Goal: Transaction & Acquisition: Book appointment/travel/reservation

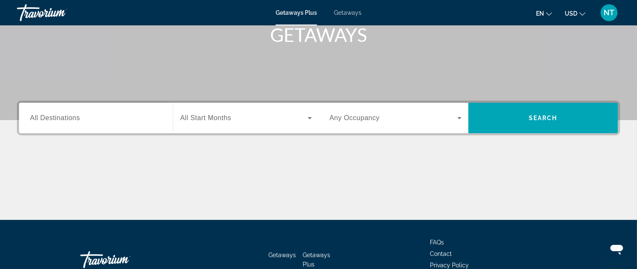
scroll to position [85, 0]
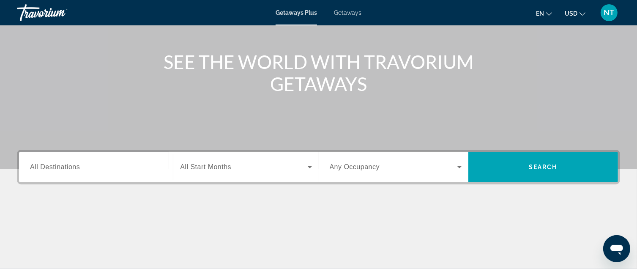
click at [45, 165] on span "All Destinations" at bounding box center [55, 166] width 50 height 7
click at [45, 165] on input "Destination All Destinations" at bounding box center [96, 167] width 132 height 10
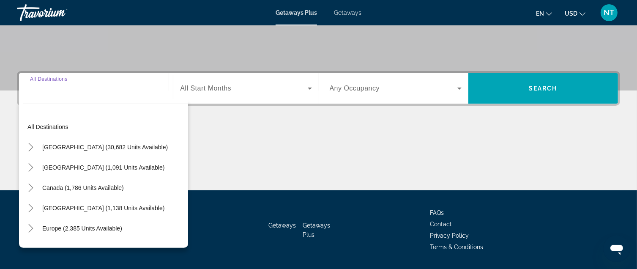
scroll to position [188, 0]
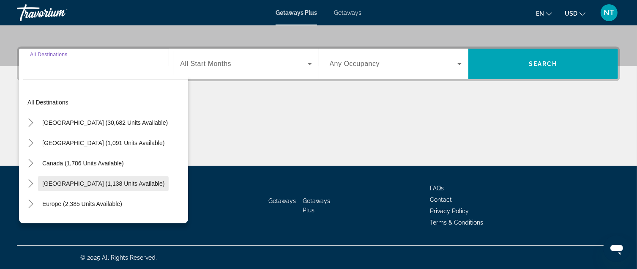
click at [103, 185] on span "[GEOGRAPHIC_DATA] (1,138 units available)" at bounding box center [103, 183] width 122 height 7
type input "**********"
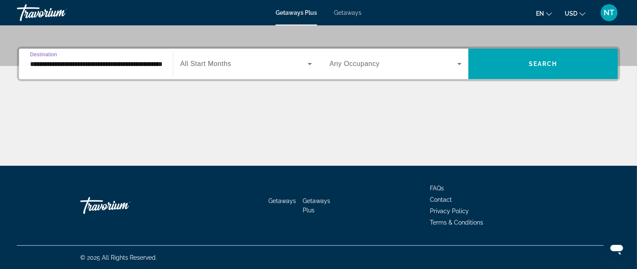
click at [463, 63] on icon "Search widget" at bounding box center [459, 64] width 10 height 10
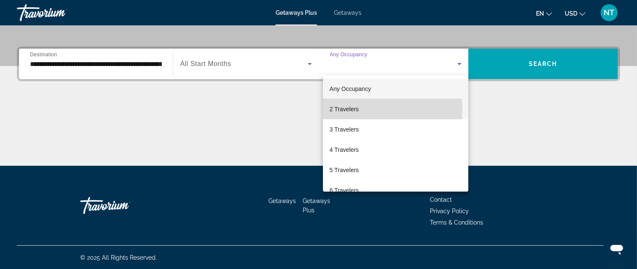
click at [347, 110] on span "2 Travelers" at bounding box center [344, 109] width 29 height 10
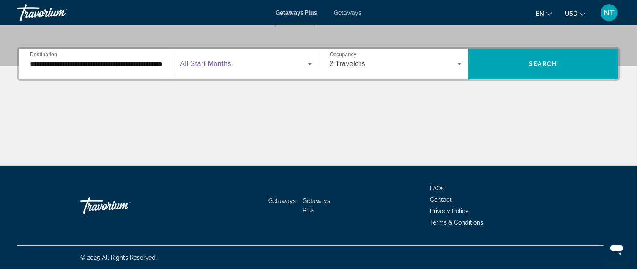
click at [233, 64] on span "Search widget" at bounding box center [243, 64] width 127 height 10
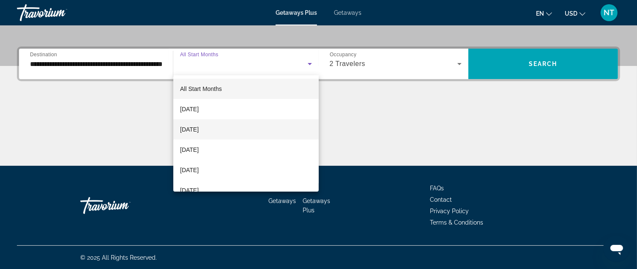
click at [199, 128] on span "[DATE]" at bounding box center [189, 129] width 19 height 10
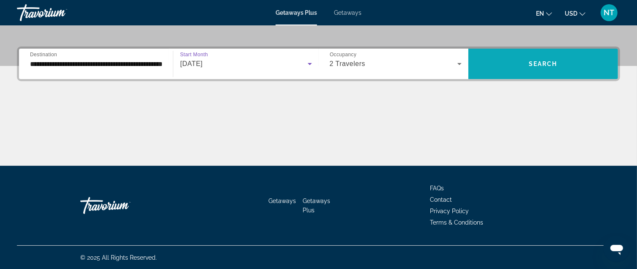
click at [559, 62] on span "Search widget" at bounding box center [543, 64] width 150 height 20
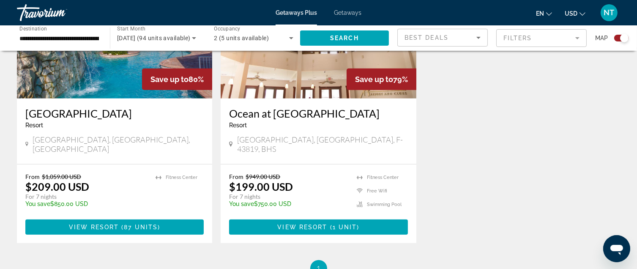
scroll to position [676, 0]
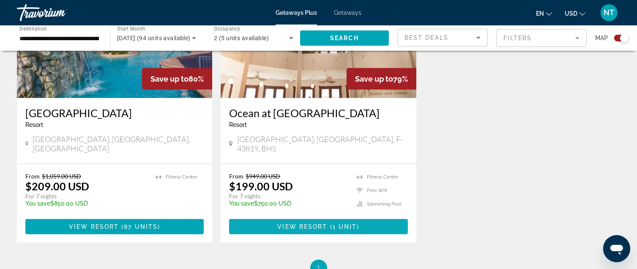
click at [339, 223] on span "1 unit" at bounding box center [345, 226] width 25 height 7
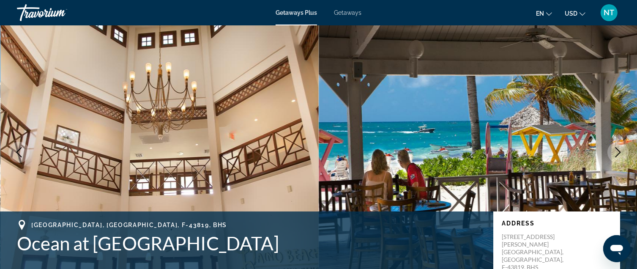
click at [617, 150] on icon "Next image" at bounding box center [618, 152] width 10 height 10
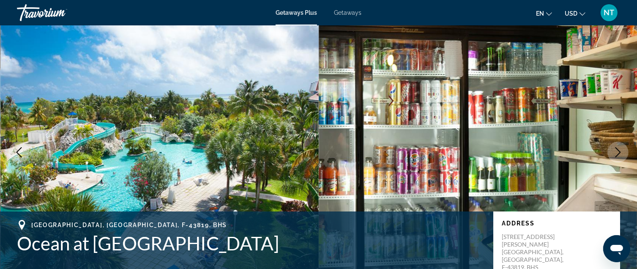
click at [617, 150] on icon "Next image" at bounding box center [618, 152] width 10 height 10
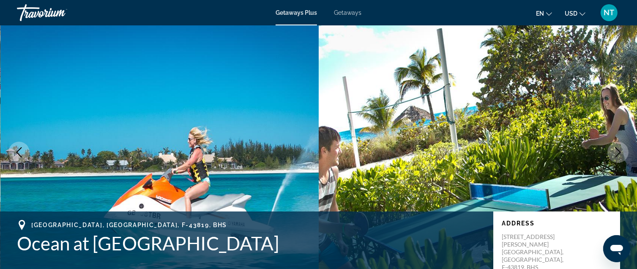
click at [617, 153] on icon "Next image" at bounding box center [618, 152] width 10 height 10
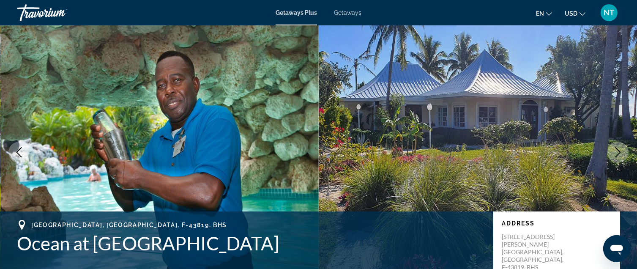
click at [617, 153] on icon "Next image" at bounding box center [618, 152] width 10 height 10
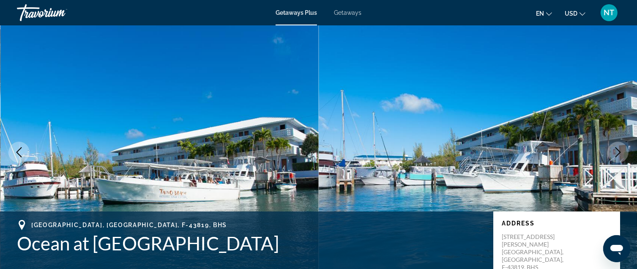
click at [617, 153] on icon "Next image" at bounding box center [618, 152] width 10 height 10
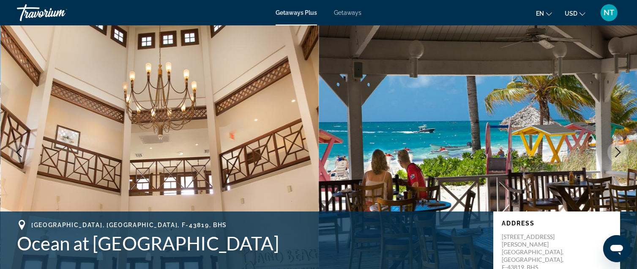
click at [617, 153] on icon "Next image" at bounding box center [618, 152] width 10 height 10
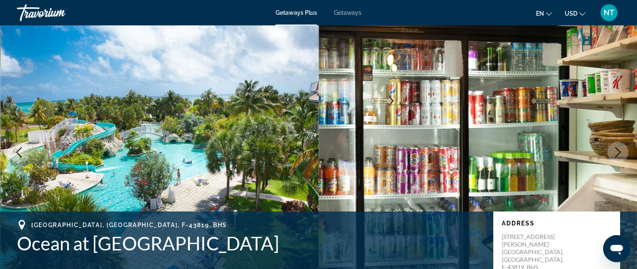
click at [617, 153] on icon "Next image" at bounding box center [618, 152] width 10 height 10
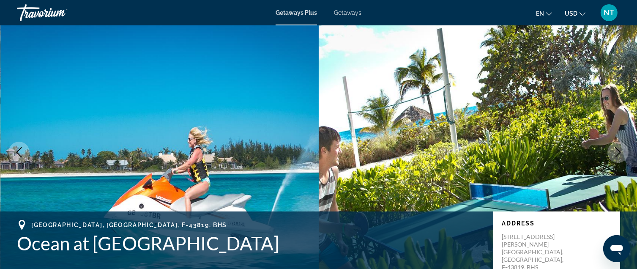
click at [617, 153] on icon "Next image" at bounding box center [618, 152] width 10 height 10
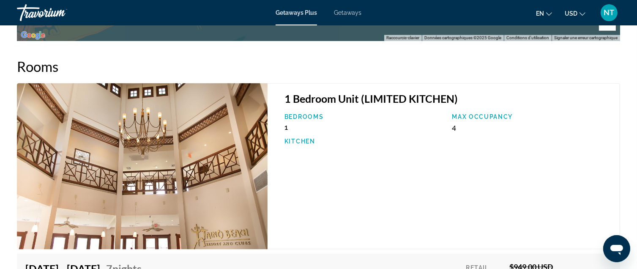
scroll to position [1353, 0]
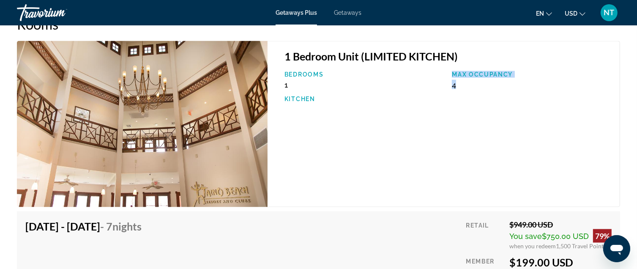
drag, startPoint x: 471, startPoint y: 88, endPoint x: 431, endPoint y: 90, distance: 39.4
click at [431, 90] on div "Bedrooms 1 Max Occupancy 4 Kitchen" at bounding box center [447, 91] width 335 height 40
click at [499, 112] on div "1 Bedroom Unit (LIMITED KITCHEN) Bedrooms 1 Max Occupancy 4 Kitchen" at bounding box center [444, 124] width 353 height 166
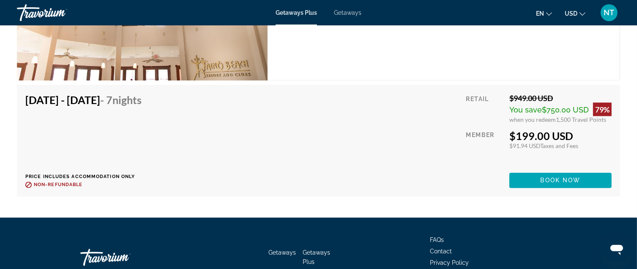
scroll to position [1480, 0]
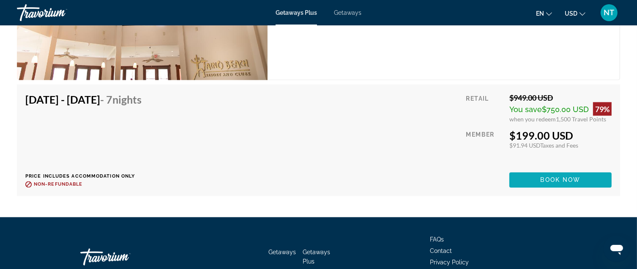
click at [571, 182] on span "Book now" at bounding box center [561, 180] width 40 height 7
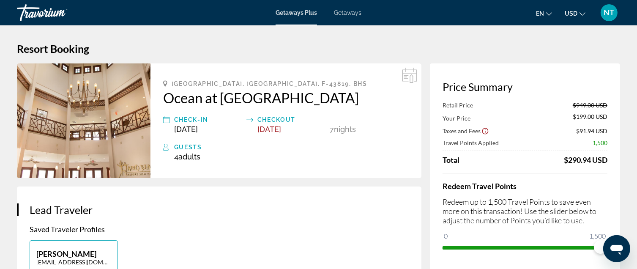
click at [274, 120] on div "Checkout" at bounding box center [291, 120] width 68 height 10
click at [183, 122] on div "Check-In" at bounding box center [208, 120] width 68 height 10
click at [316, 159] on div "4 Adult Adults , Child Children" at bounding box center [291, 156] width 235 height 9
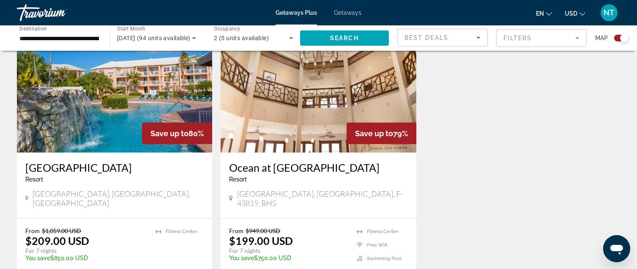
scroll to position [634, 0]
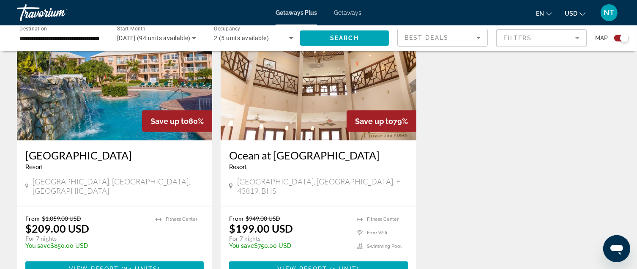
click at [95, 102] on img "Main content" at bounding box center [114, 72] width 195 height 135
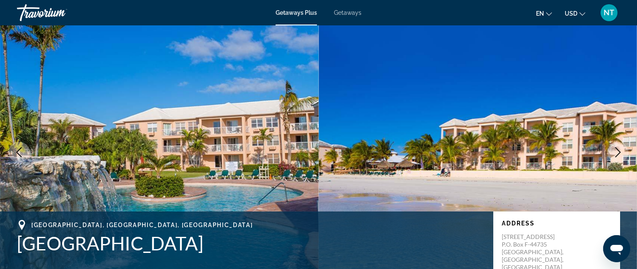
click at [619, 151] on icon "Next image" at bounding box center [618, 152] width 5 height 10
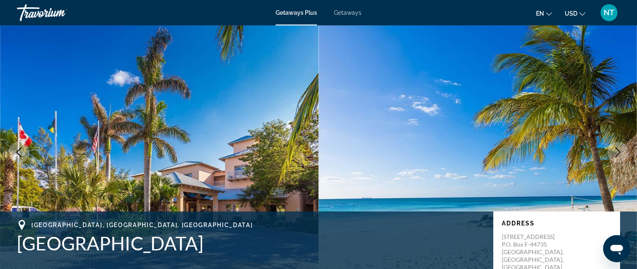
click at [619, 151] on icon "Next image" at bounding box center [618, 152] width 5 height 10
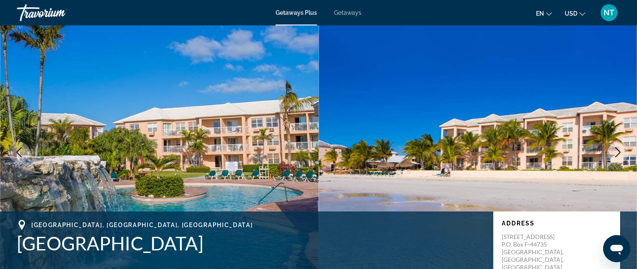
click at [618, 151] on icon "Next image" at bounding box center [618, 152] width 10 height 10
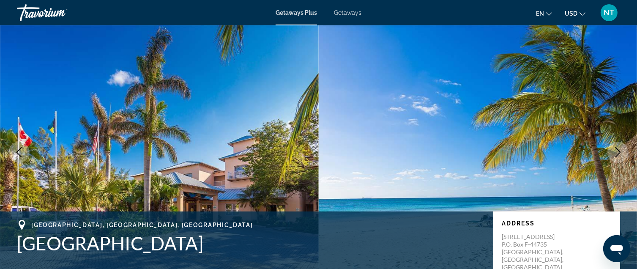
click at [618, 151] on icon "Next image" at bounding box center [618, 152] width 10 height 10
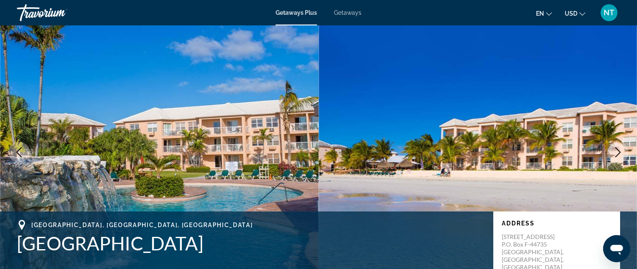
click at [618, 151] on icon "Next image" at bounding box center [618, 152] width 10 height 10
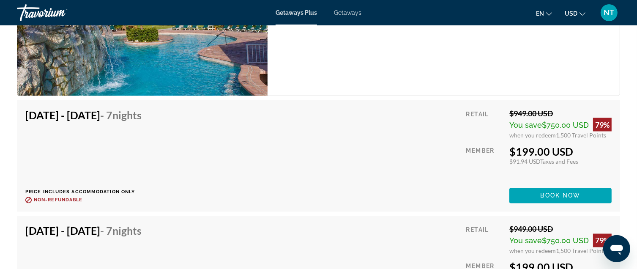
scroll to position [1437, 0]
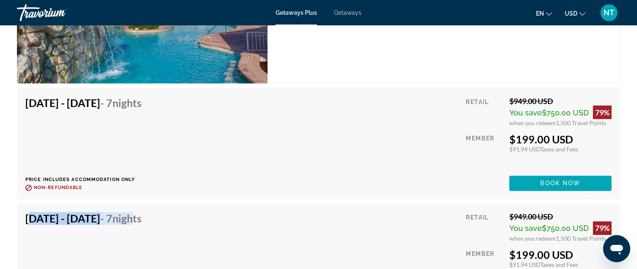
drag, startPoint x: 25, startPoint y: 219, endPoint x: 183, endPoint y: 219, distance: 158.1
click at [142, 219] on h4 "[DATE] - [DATE] - 7 Nights" at bounding box center [83, 218] width 116 height 13
click at [222, 220] on div "[DATE] - [DATE] - 7 Nights Price includes accommodation only Refundable until :…" at bounding box center [318, 259] width 586 height 95
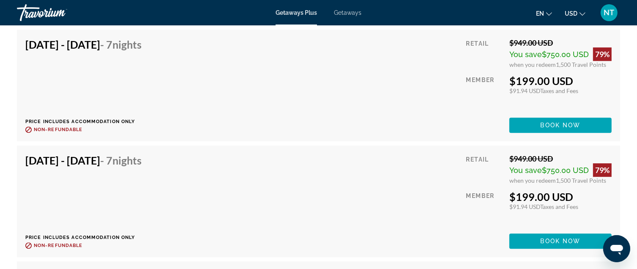
scroll to position [2452, 0]
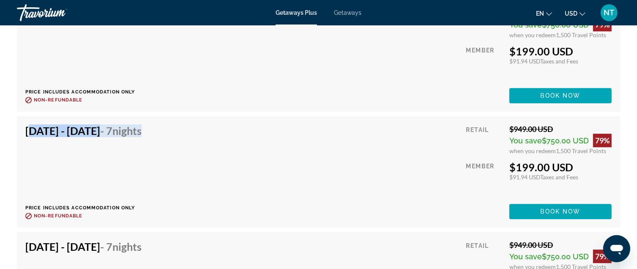
drag, startPoint x: 26, startPoint y: 130, endPoint x: 205, endPoint y: 138, distance: 179.4
click at [148, 138] on div "[DATE] - [DATE] - 7 Nights Price includes accommodation only Refundable until :…" at bounding box center [86, 171] width 123 height 95
click at [252, 161] on div "[DATE] - [DATE] - 7 Nights Price includes accommodation only Refundable until :…" at bounding box center [318, 171] width 586 height 95
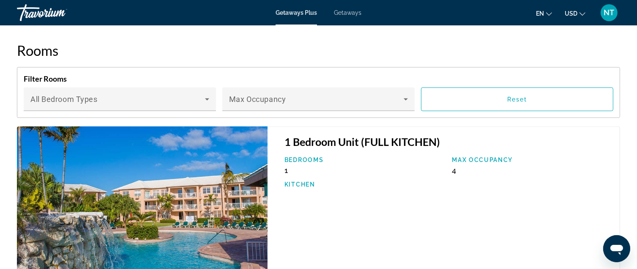
scroll to position [1353, 0]
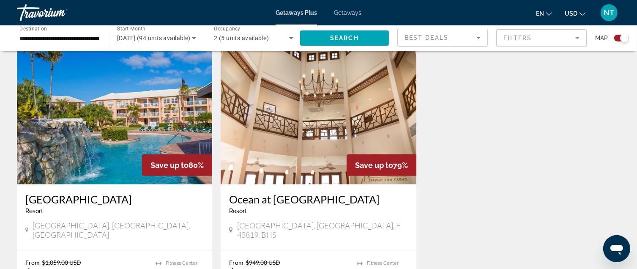
scroll to position [592, 0]
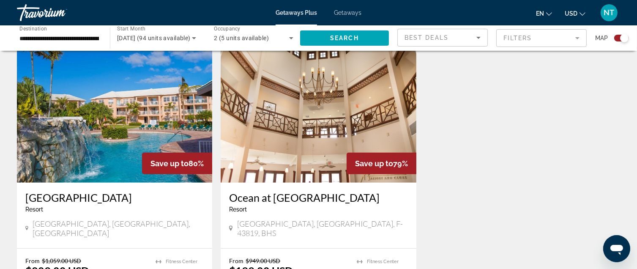
click at [296, 117] on img "Main content" at bounding box center [318, 114] width 195 height 135
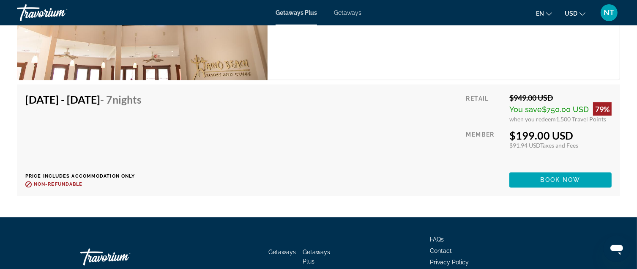
scroll to position [1311, 0]
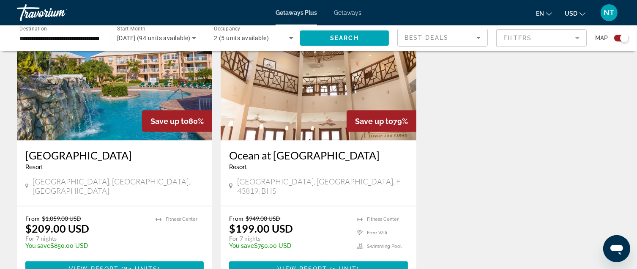
scroll to position [550, 0]
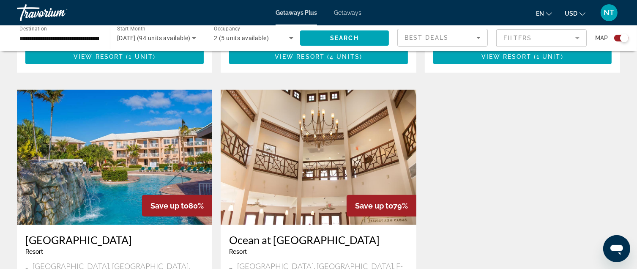
click at [107, 148] on img "Main content" at bounding box center [114, 157] width 195 height 135
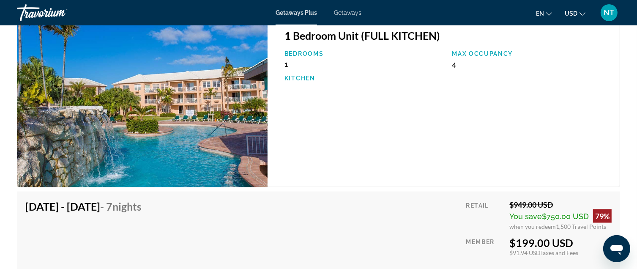
scroll to position [1184, 0]
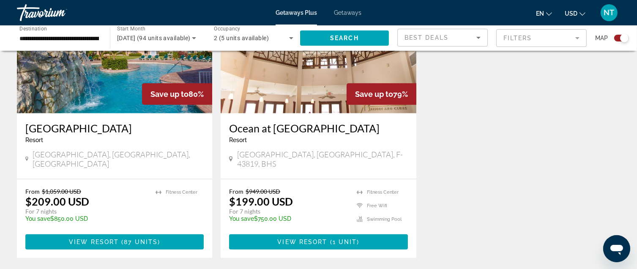
scroll to position [676, 0]
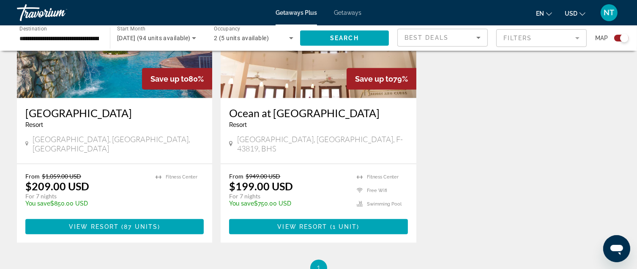
click at [110, 71] on img "Main content" at bounding box center [114, 30] width 195 height 135
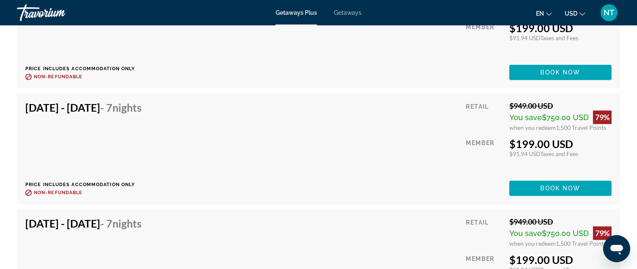
scroll to position [2156, 0]
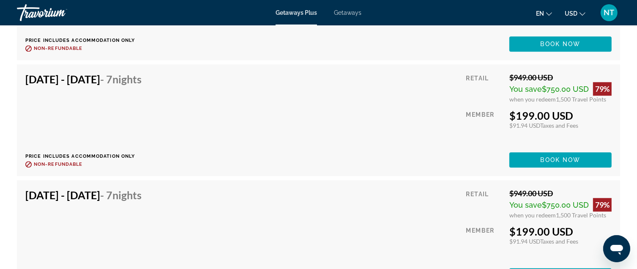
drag, startPoint x: 511, startPoint y: 103, endPoint x: 607, endPoint y: 104, distance: 96.0
click at [607, 104] on div "Retail $949.00 USD You save $750.00 USD 79% when you redeem 1,500 Travel Points…" at bounding box center [538, 120] width 145 height 95
click at [343, 101] on div "[DATE] - [DATE] - 7 Nights Price includes accommodation only Refundable until :…" at bounding box center [318, 120] width 586 height 95
drag, startPoint x: 503, startPoint y: 100, endPoint x: 602, endPoint y: 107, distance: 99.2
click at [602, 107] on div "Retail $949.00 USD You save $750.00 USD 79% when you redeem 1,500 Travel Points…" at bounding box center [538, 120] width 145 height 95
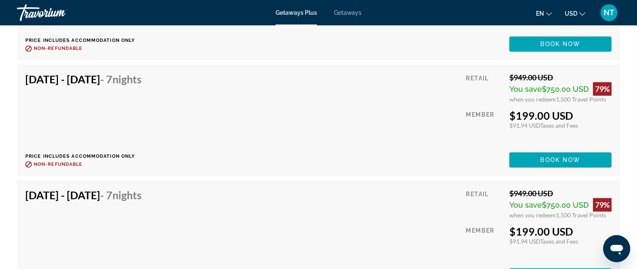
click at [487, 88] on div "Retail" at bounding box center [484, 88] width 37 height 30
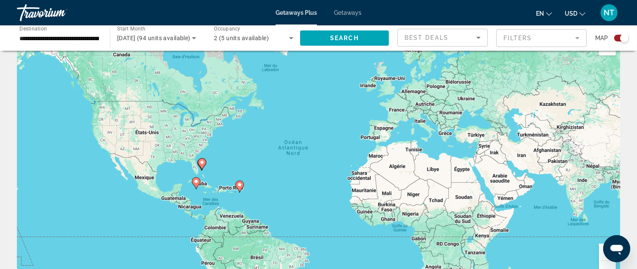
scroll to position [25, 0]
click at [90, 39] on input "**********" at bounding box center [58, 38] width 79 height 10
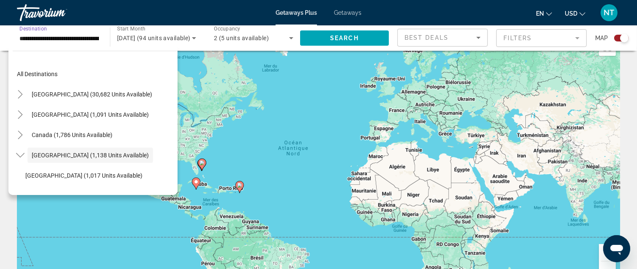
scroll to position [30, 0]
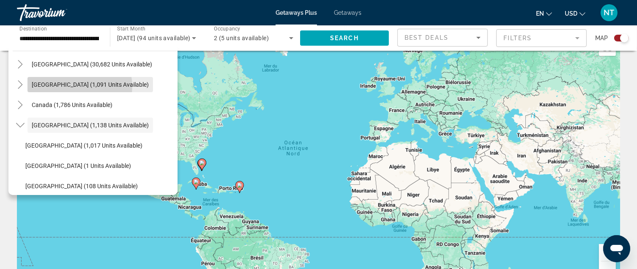
click at [79, 86] on span "[GEOGRAPHIC_DATA] (1,091 units available)" at bounding box center [90, 84] width 117 height 7
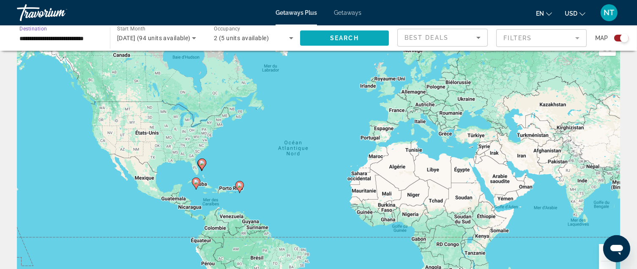
click at [317, 40] on span "Search widget" at bounding box center [344, 38] width 89 height 20
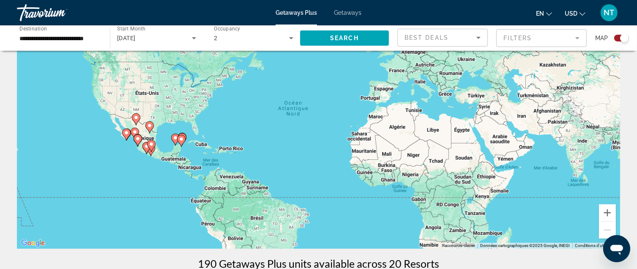
scroll to position [85, 0]
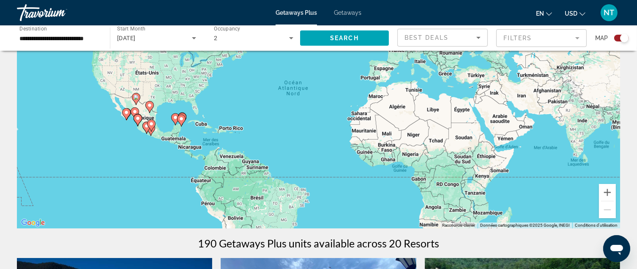
click at [90, 42] on input "**********" at bounding box center [58, 38] width 79 height 10
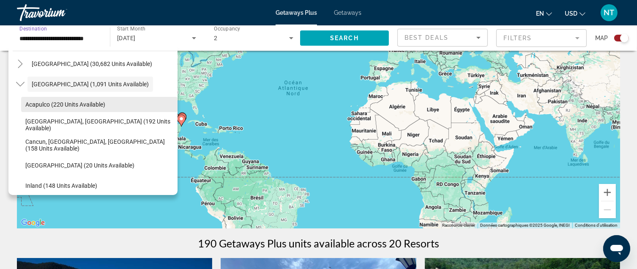
scroll to position [0, 0]
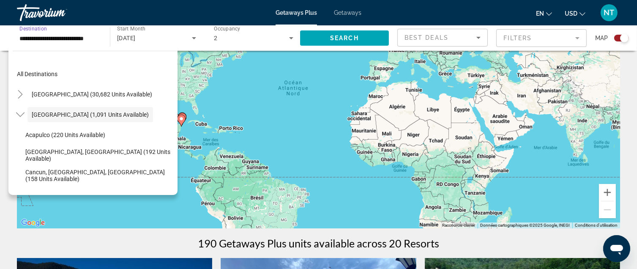
click at [107, 207] on div "Pour activer le glissement du marqueur avec le clavier, appuyez sur Alt+Entrée.…" at bounding box center [318, 102] width 603 height 254
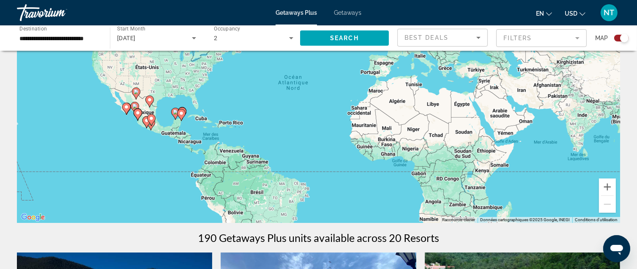
scroll to position [85, 0]
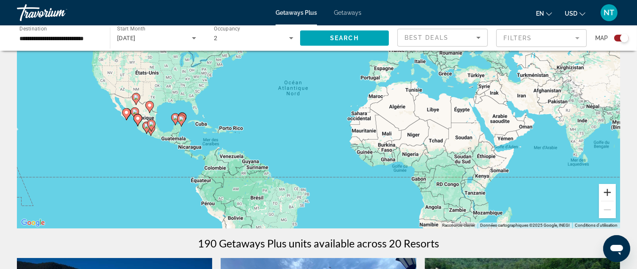
click at [609, 194] on button "Zoom avant" at bounding box center [607, 192] width 17 height 17
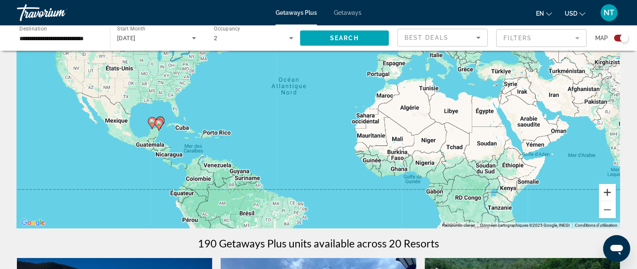
click at [609, 194] on button "Zoom avant" at bounding box center [607, 192] width 17 height 17
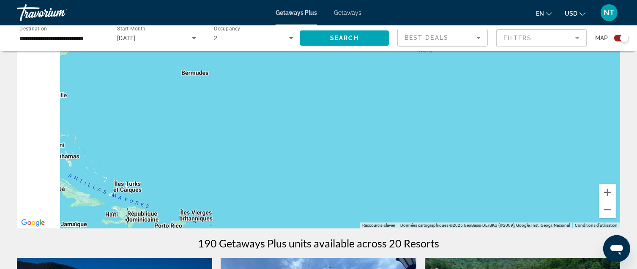
drag, startPoint x: 288, startPoint y: 153, endPoint x: 501, endPoint y: 152, distance: 212.7
click at [501, 152] on div "Main content" at bounding box center [318, 102] width 603 height 254
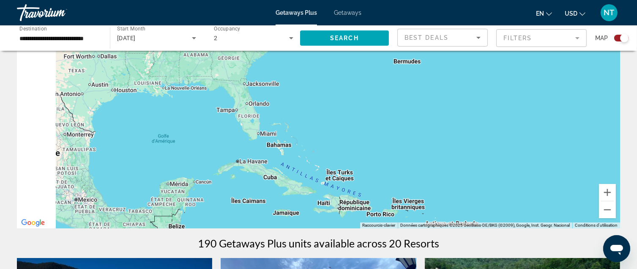
drag, startPoint x: 344, startPoint y: 150, endPoint x: 418, endPoint y: 146, distance: 74.5
click at [498, 143] on div "Main content" at bounding box center [318, 102] width 603 height 254
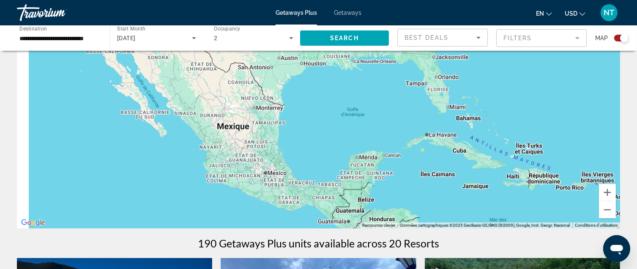
drag, startPoint x: 356, startPoint y: 147, endPoint x: 485, endPoint y: 111, distance: 134.0
click at [485, 111] on div "Main content" at bounding box center [318, 102] width 603 height 254
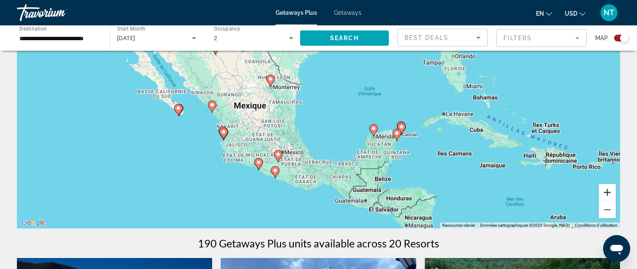
click at [608, 192] on button "Zoom avant" at bounding box center [607, 192] width 17 height 17
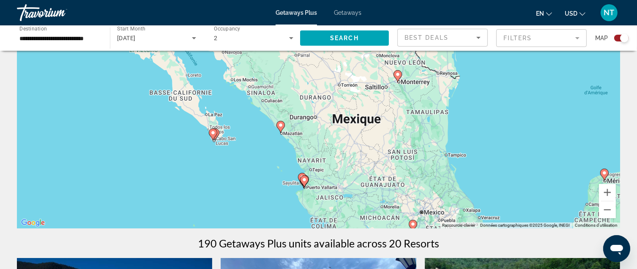
drag, startPoint x: 430, startPoint y: 127, endPoint x: 594, endPoint y: 137, distance: 163.5
click at [594, 137] on div "Pour activer le glissement du marqueur avec le clavier, appuyez sur Alt+Entrée.…" at bounding box center [318, 102] width 603 height 254
click at [214, 135] on image "Main content" at bounding box center [213, 132] width 5 height 5
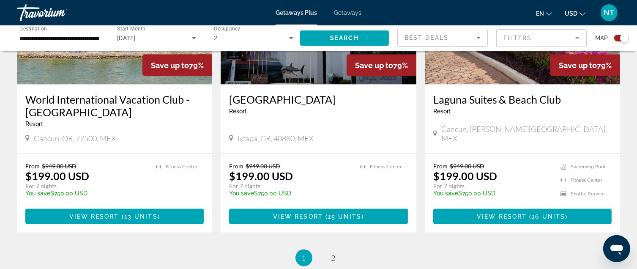
scroll to position [1327, 0]
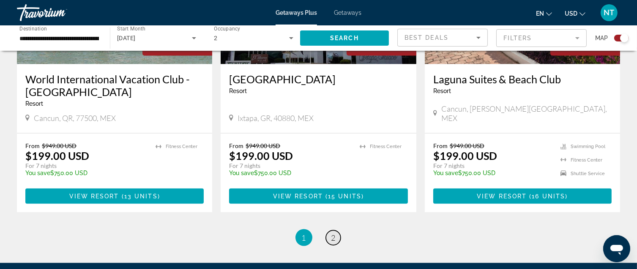
click at [335, 230] on link "page 2" at bounding box center [333, 237] width 15 height 15
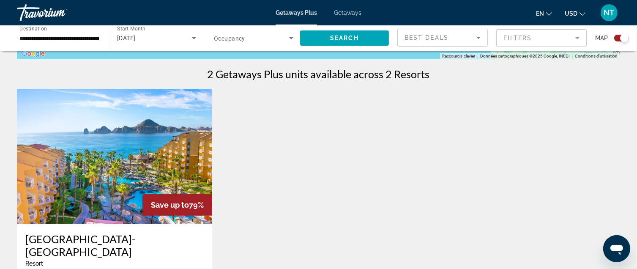
scroll to position [498, 0]
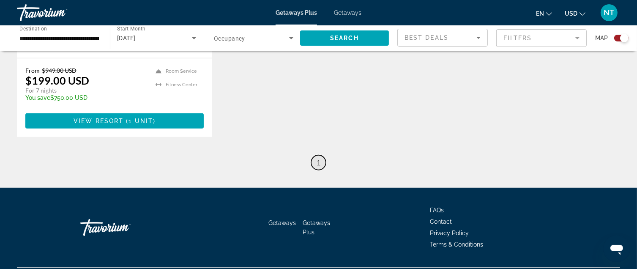
click at [317, 158] on span "1" at bounding box center [319, 162] width 4 height 9
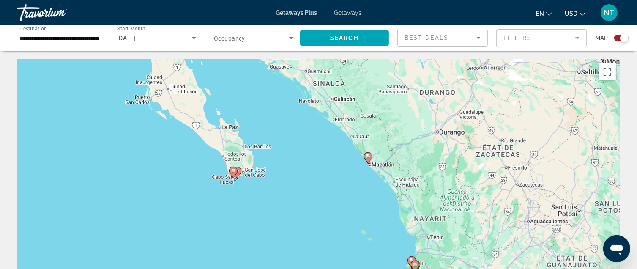
drag, startPoint x: 382, startPoint y: 162, endPoint x: 296, endPoint y: 155, distance: 86.5
click at [296, 155] on div "Pour activer le glissement du marqueur avec le clavier, appuyez sur Alt+Entrée.…" at bounding box center [318, 186] width 603 height 254
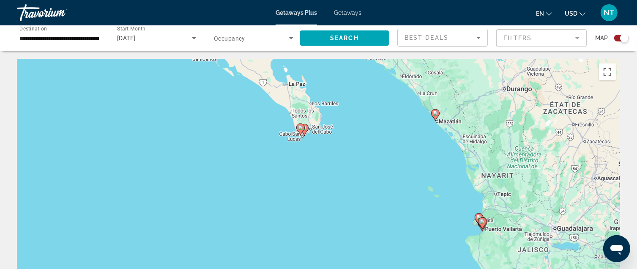
drag, startPoint x: 298, startPoint y: 145, endPoint x: 311, endPoint y: 84, distance: 63.2
click at [312, 84] on div "Pour activer le glissement du marqueur avec le clavier, appuyez sur Alt+Entrée.…" at bounding box center [318, 186] width 603 height 254
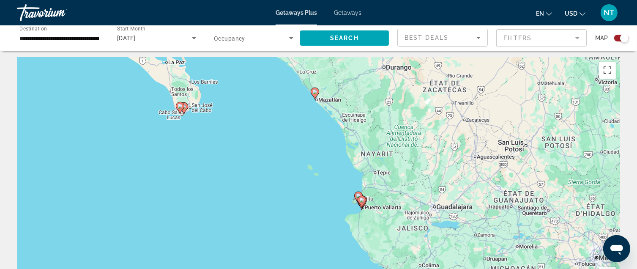
drag, startPoint x: 499, startPoint y: 172, endPoint x: 423, endPoint y: 171, distance: 76.1
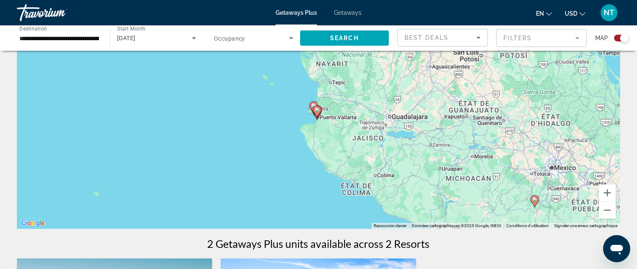
scroll to position [85, 0]
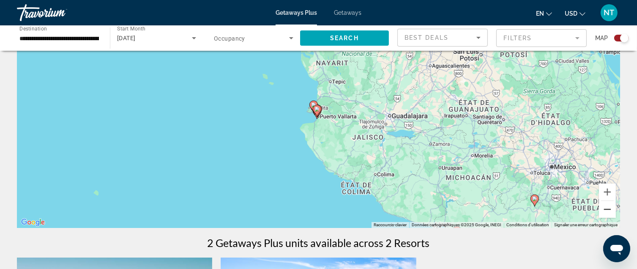
click at [607, 206] on button "Zoom arrière" at bounding box center [607, 209] width 17 height 17
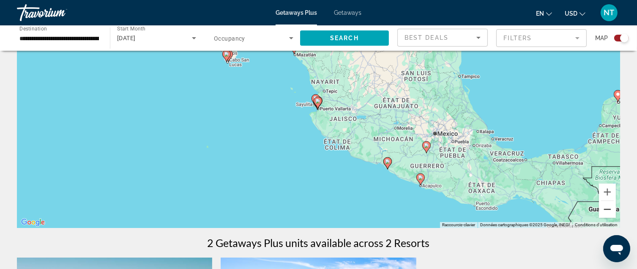
click at [607, 206] on button "Zoom arrière" at bounding box center [607, 209] width 17 height 17
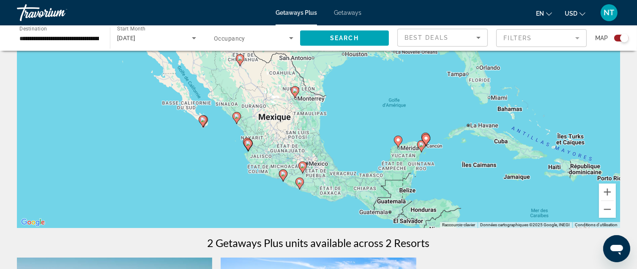
drag, startPoint x: 523, startPoint y: 162, endPoint x: 435, endPoint y: 228, distance: 109.2
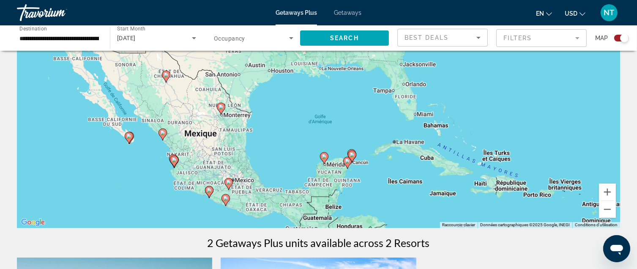
drag, startPoint x: 359, startPoint y: 201, endPoint x: 304, endPoint y: 186, distance: 57.0
click at [304, 186] on div "Pour activer le glissement du marqueur avec le clavier, appuyez sur Alt+Entrée.…" at bounding box center [318, 101] width 603 height 254
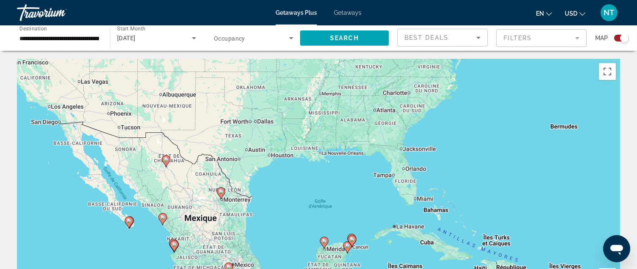
scroll to position [0, 0]
click at [95, 42] on input "**********" at bounding box center [58, 38] width 79 height 10
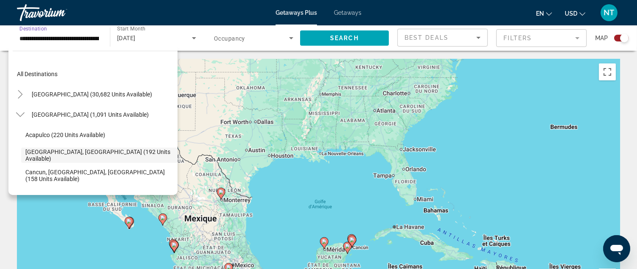
scroll to position [30, 0]
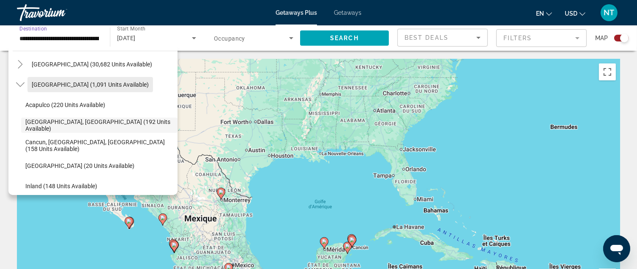
click at [83, 82] on span "[GEOGRAPHIC_DATA] (1,091 units available)" at bounding box center [90, 84] width 117 height 7
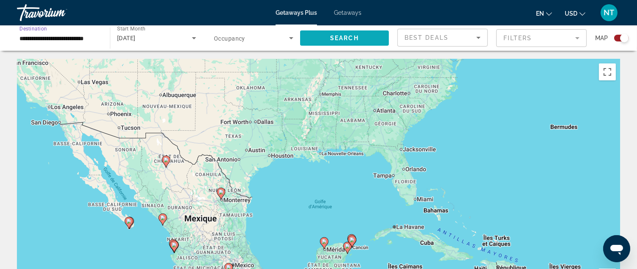
click at [356, 38] on span "Search" at bounding box center [344, 38] width 29 height 7
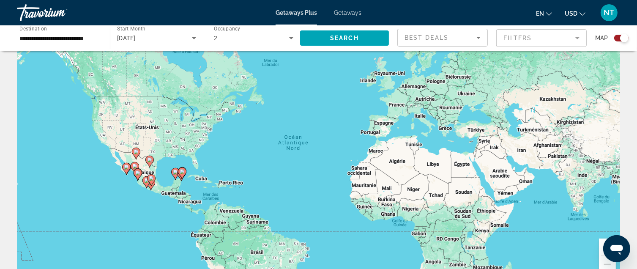
scroll to position [42, 0]
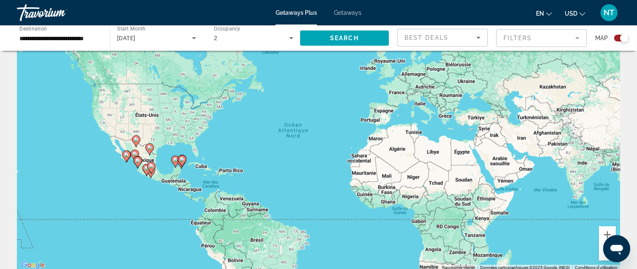
click at [159, 181] on div "Pour activer le glissement du marqueur avec le clavier, appuyez sur Alt+Entrée.…" at bounding box center [318, 144] width 603 height 254
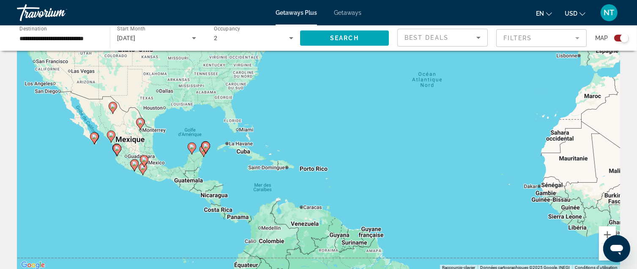
click at [161, 181] on div "Pour activer le glissement du marqueur avec le clavier, appuyez sur Alt+Entrée.…" at bounding box center [318, 144] width 603 height 254
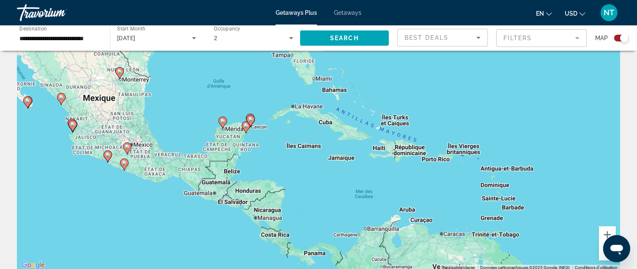
click at [161, 181] on div "Pour activer le glissement du marqueur avec le clavier, appuyez sur Alt+Entrée.…" at bounding box center [318, 144] width 603 height 254
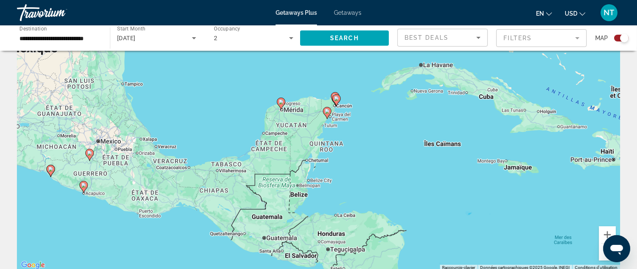
drag, startPoint x: 320, startPoint y: 143, endPoint x: 314, endPoint y: 178, distance: 35.1
click at [314, 178] on div "Pour activer le glissement du marqueur avec le clavier, appuyez sur Alt+Entrée.…" at bounding box center [318, 144] width 603 height 254
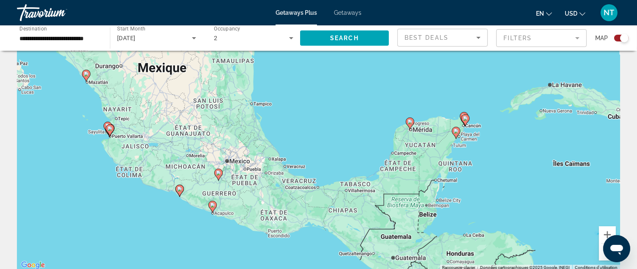
drag, startPoint x: 104, startPoint y: 179, endPoint x: 234, endPoint y: 197, distance: 131.5
click at [234, 197] on div "Pour activer le glissement du marqueur avec le clavier, appuyez sur Alt+Entrée.…" at bounding box center [318, 144] width 603 height 254
click at [122, 149] on div "Pour activer le glissement du marqueur avec le clavier, appuyez sur Alt+Entrée.…" at bounding box center [318, 144] width 603 height 254
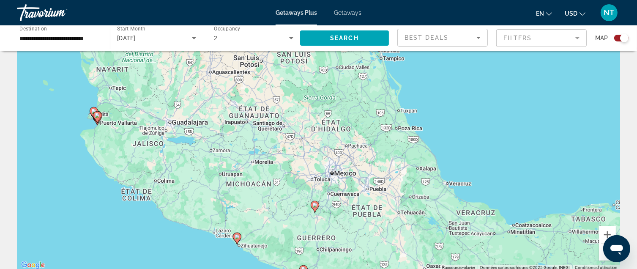
click at [111, 142] on div "Pour activer le glissement du marqueur avec le clavier, appuyez sur Alt+Entrée.…" at bounding box center [318, 144] width 603 height 254
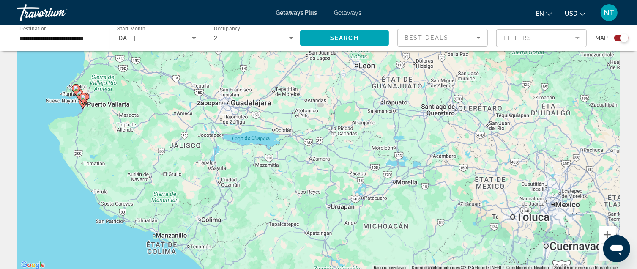
click at [103, 131] on div "Pour activer le glissement du marqueur avec le clavier, appuyez sur Alt+Entrée.…" at bounding box center [318, 144] width 603 height 254
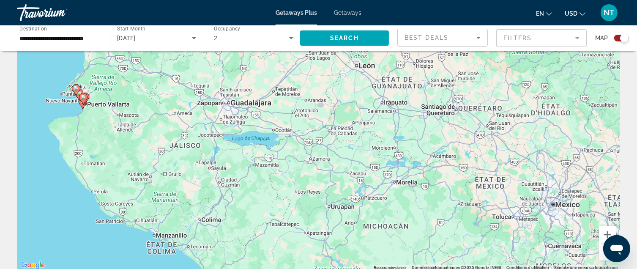
click at [103, 131] on div "Pour activer le glissement du marqueur avec le clavier, appuyez sur Alt+Entrée.…" at bounding box center [318, 144] width 603 height 254
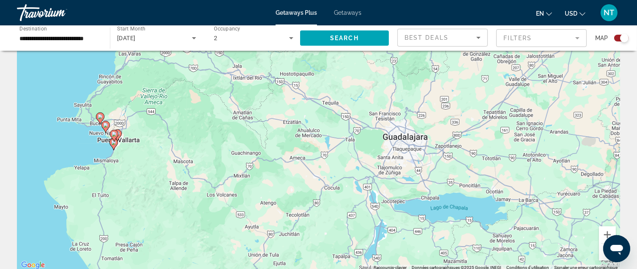
drag, startPoint x: 97, startPoint y: 115, endPoint x: 148, endPoint y: 181, distance: 82.8
click at [148, 181] on div "Pour activer le glissement du marqueur avec le clavier, appuyez sur Alt+Entrée.…" at bounding box center [318, 144] width 603 height 254
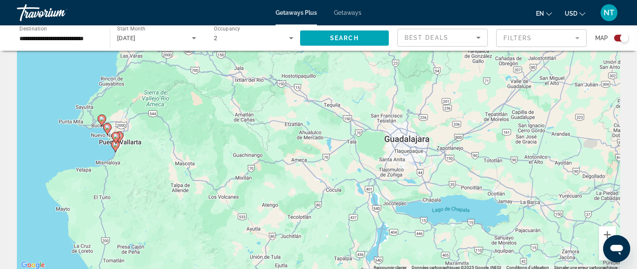
drag, startPoint x: 126, startPoint y: 151, endPoint x: 127, endPoint y: 155, distance: 4.4
click at [127, 155] on div "Pour activer le glissement du marqueur avec le clavier, appuyez sur Alt+Entrée.…" at bounding box center [318, 144] width 603 height 254
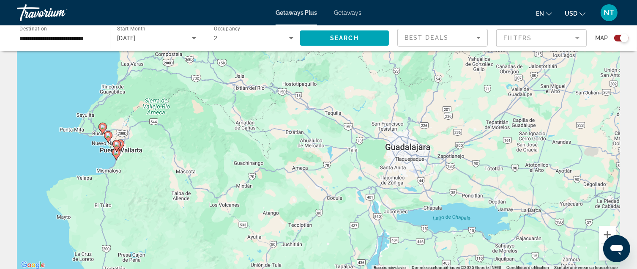
click at [127, 155] on div "Pour activer le glissement du marqueur avec le clavier, appuyez sur Alt+Entrée.…" at bounding box center [318, 144] width 603 height 254
click at [156, 138] on div "Pour activer le glissement du marqueur avec le clavier, appuyez sur Alt+Entrée.…" at bounding box center [318, 144] width 603 height 254
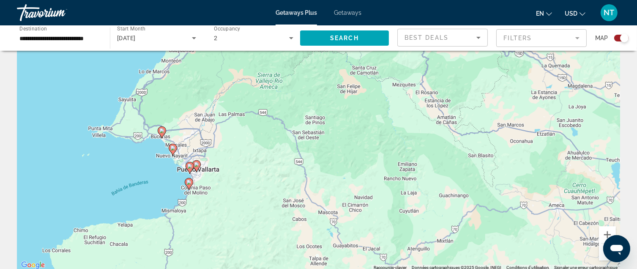
drag, startPoint x: 38, startPoint y: 148, endPoint x: 151, endPoint y: 155, distance: 113.1
click at [151, 155] on div "Pour activer le glissement du marqueur avec le clavier, appuyez sur Alt+Entrée.…" at bounding box center [318, 144] width 603 height 254
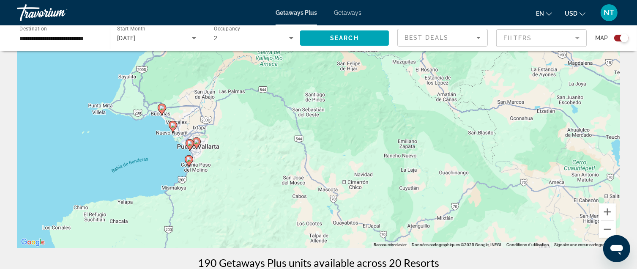
scroll to position [103, 0]
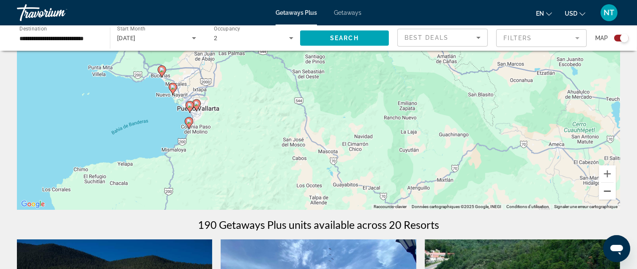
click at [607, 188] on button "Zoom arrière" at bounding box center [607, 191] width 17 height 17
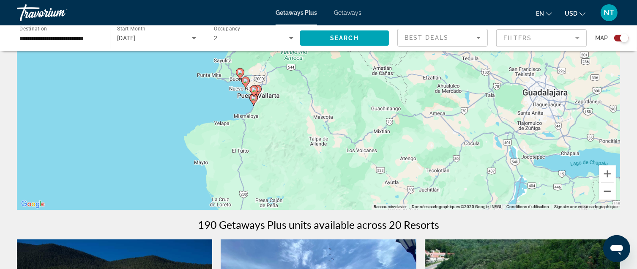
click at [607, 188] on button "Zoom arrière" at bounding box center [607, 191] width 17 height 17
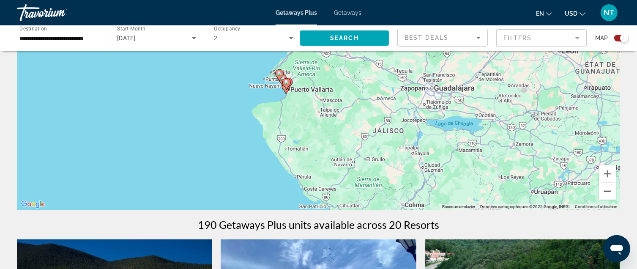
click at [607, 188] on button "Zoom arrière" at bounding box center [607, 191] width 17 height 17
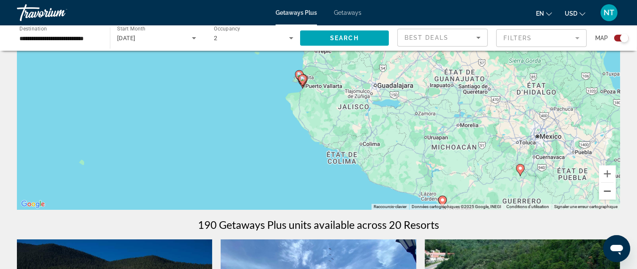
click at [607, 188] on button "Zoom arrière" at bounding box center [607, 191] width 17 height 17
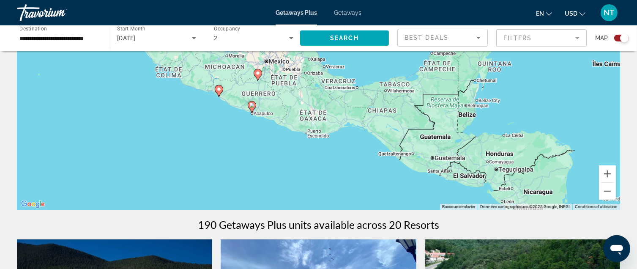
drag, startPoint x: 482, startPoint y: 160, endPoint x: 315, endPoint y: 112, distance: 174.3
click at [315, 112] on div "Pour activer le glissement du marqueur avec le clavier, appuyez sur Alt+Entrée.…" at bounding box center [318, 83] width 603 height 254
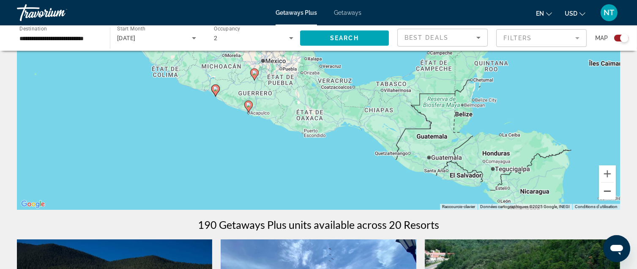
click at [612, 192] on button "Zoom arrière" at bounding box center [607, 191] width 17 height 17
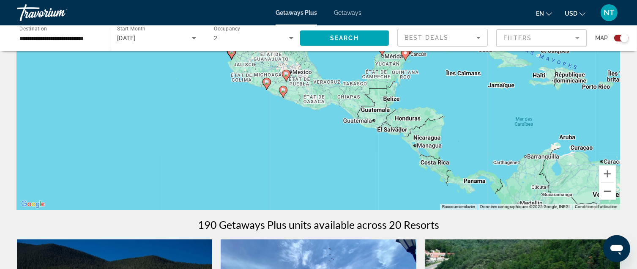
click at [612, 192] on button "Zoom arrière" at bounding box center [607, 191] width 17 height 17
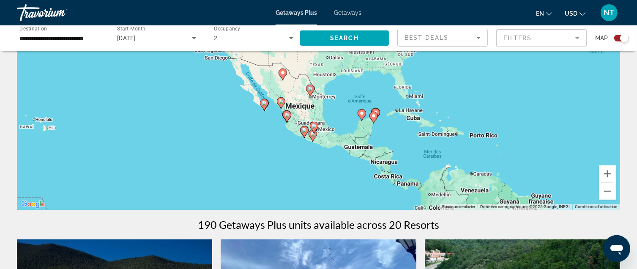
drag, startPoint x: 447, startPoint y: 142, endPoint x: 458, endPoint y: 191, distance: 49.9
click at [458, 191] on div "Pour activer le glissement du marqueur avec le clavier, appuyez sur Alt+Entrée.…" at bounding box center [318, 83] width 603 height 254
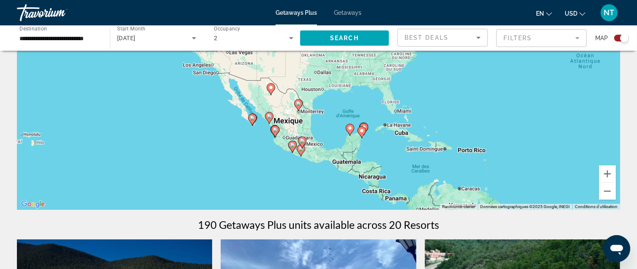
drag, startPoint x: 350, startPoint y: 143, endPoint x: 324, endPoint y: 155, distance: 28.4
click at [324, 155] on div "Pour activer le glissement du marqueur avec le clavier, appuyez sur Alt+Entrée.…" at bounding box center [318, 83] width 603 height 254
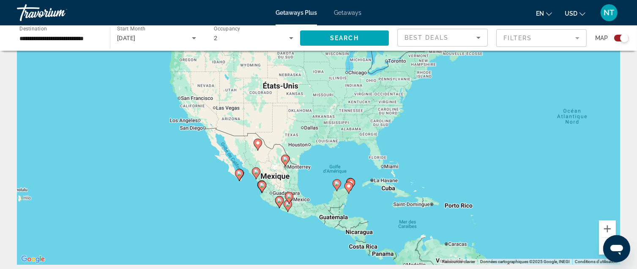
scroll to position [85, 0]
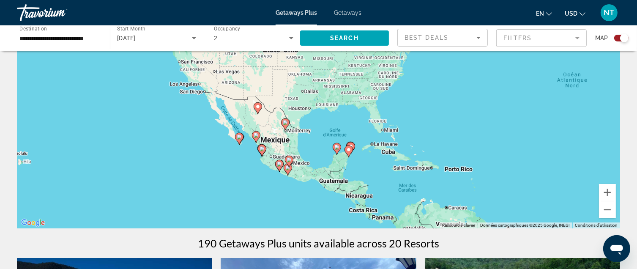
click at [345, 160] on div "Pour activer le glissement du marqueur avec le clavier, appuyez sur Alt+Entrée.…" at bounding box center [318, 102] width 603 height 254
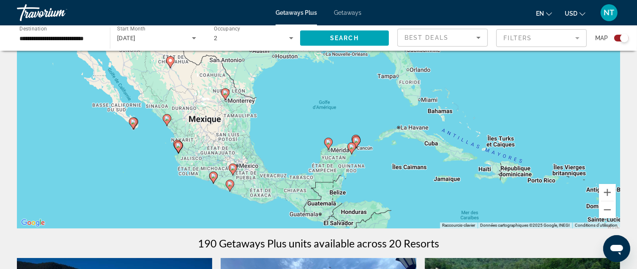
click at [345, 160] on div "Pour activer le glissement du marqueur avec le clavier, appuyez sur Alt+Entrée.…" at bounding box center [318, 102] width 603 height 254
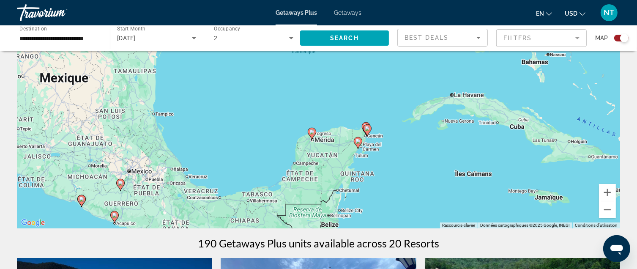
click at [345, 163] on div "Pour activer le glissement du marqueur avec le clavier, appuyez sur Alt+Entrée.…" at bounding box center [318, 102] width 603 height 254
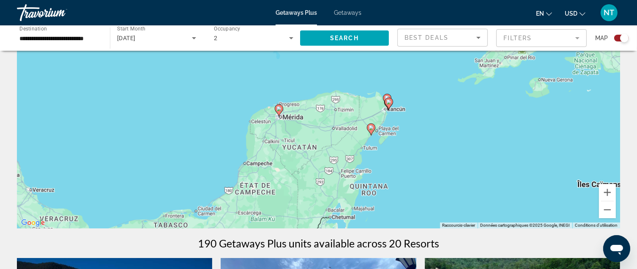
click at [345, 163] on div "Pour activer le glissement du marqueur avec le clavier, appuyez sur Alt+Entrée.…" at bounding box center [318, 102] width 603 height 254
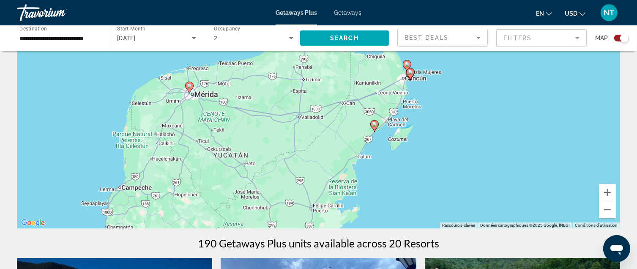
drag, startPoint x: 237, startPoint y: 88, endPoint x: 214, endPoint y: 113, distance: 34.7
click at [214, 113] on div "Pour activer le glissement du marqueur avec le clavier, appuyez sur Alt+Entrée.…" at bounding box center [318, 102] width 603 height 254
click at [442, 79] on div "Pour activer le glissement du marqueur avec le clavier, appuyez sur Alt+Entrée.…" at bounding box center [318, 102] width 603 height 254
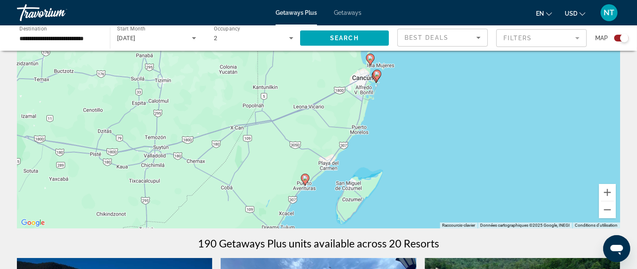
click at [418, 82] on div "Pour activer le glissement du marqueur avec le clavier, appuyez sur Alt+Entrée.…" at bounding box center [318, 102] width 603 height 254
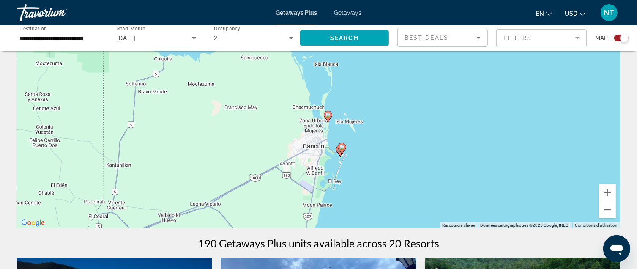
drag, startPoint x: 390, startPoint y: 90, endPoint x: 396, endPoint y: 169, distance: 78.8
click at [396, 169] on div "Pour activer le glissement du marqueur avec le clavier, appuyez sur Alt+Entrée.…" at bounding box center [318, 102] width 603 height 254
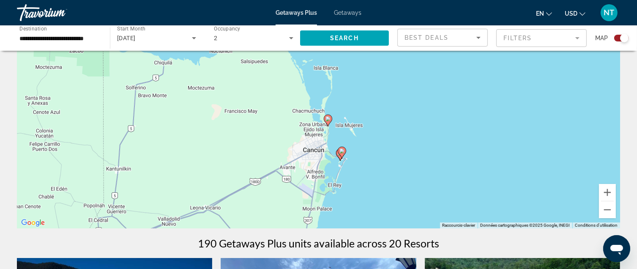
click at [328, 120] on image "Main content" at bounding box center [328, 118] width 5 height 5
type input "**********"
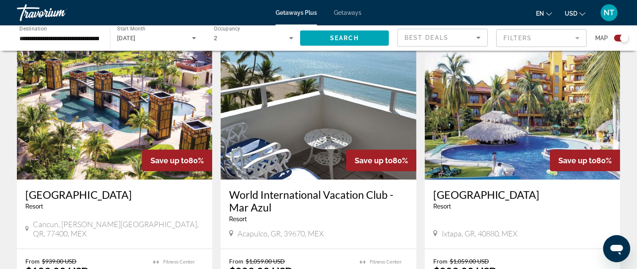
scroll to position [930, 0]
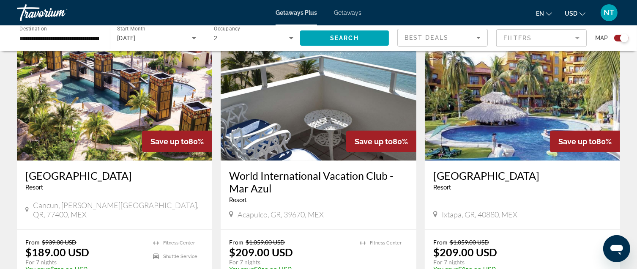
click at [118, 94] on img "Main content" at bounding box center [114, 92] width 195 height 135
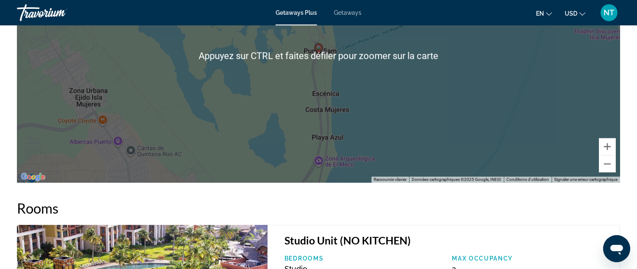
scroll to position [1099, 0]
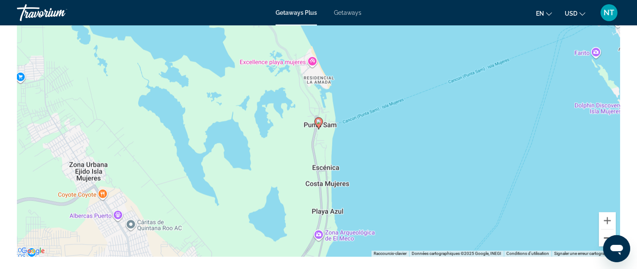
click at [601, 236] on button "Zoom arrière" at bounding box center [607, 238] width 17 height 17
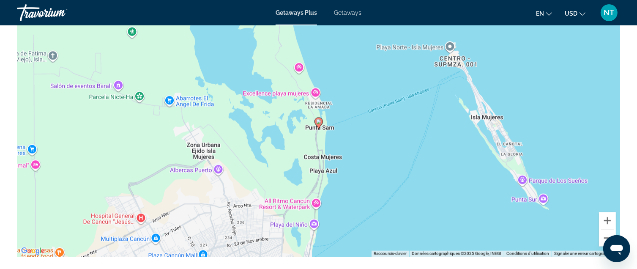
click at [601, 236] on button "Zoom arrière" at bounding box center [607, 238] width 17 height 17
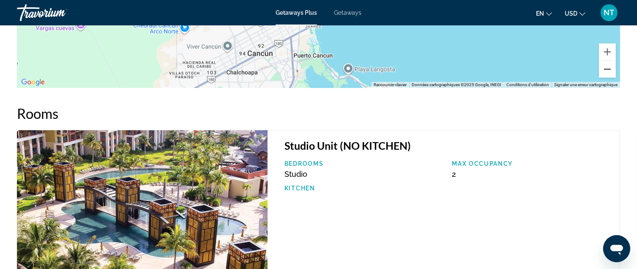
scroll to position [1221, 0]
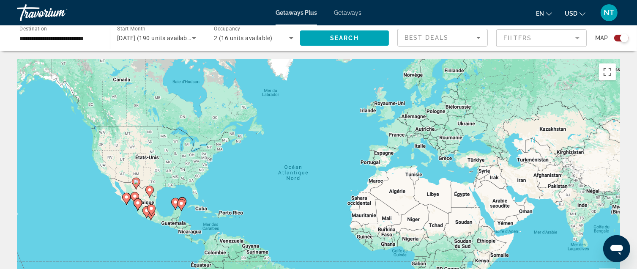
click at [578, 38] on mat-form-field "Filters" at bounding box center [541, 38] width 90 height 18
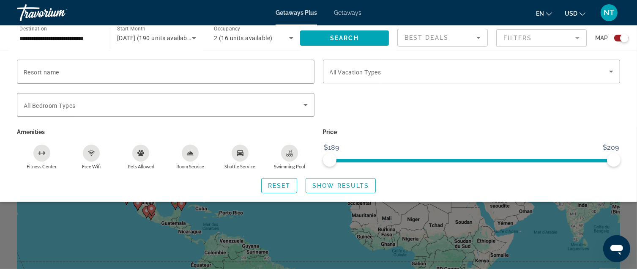
click at [108, 46] on div "Start Month All Start Months [DATE] (190 units available)" at bounding box center [154, 37] width 97 height 25
click at [343, 36] on span "Search" at bounding box center [344, 38] width 29 height 7
click at [45, 39] on input "**********" at bounding box center [58, 38] width 79 height 10
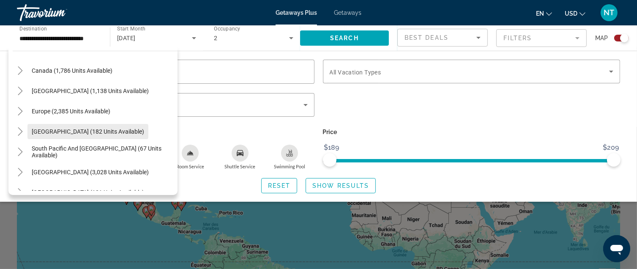
scroll to position [235, 0]
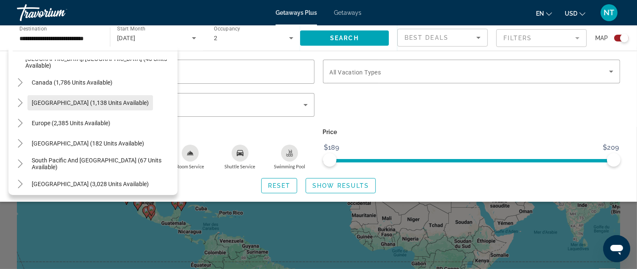
click at [93, 102] on span "[GEOGRAPHIC_DATA] (1,138 units available)" at bounding box center [90, 102] width 117 height 7
type input "**********"
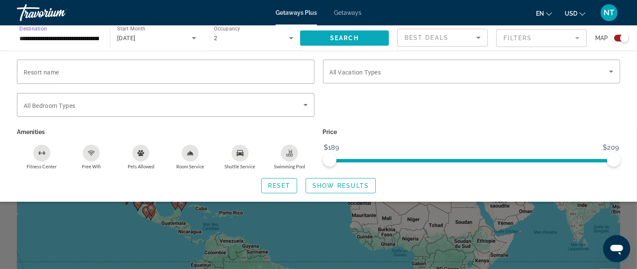
click at [346, 37] on span "Search" at bounding box center [344, 38] width 29 height 7
click at [565, 38] on mat-form-field "Filters" at bounding box center [541, 38] width 90 height 18
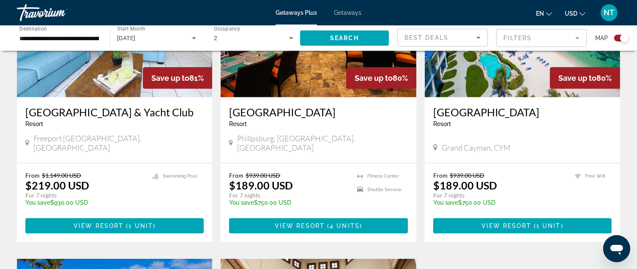
scroll to position [338, 0]
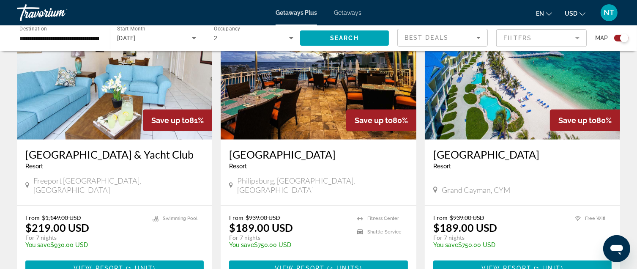
click at [511, 98] on img "Main content" at bounding box center [522, 71] width 195 height 135
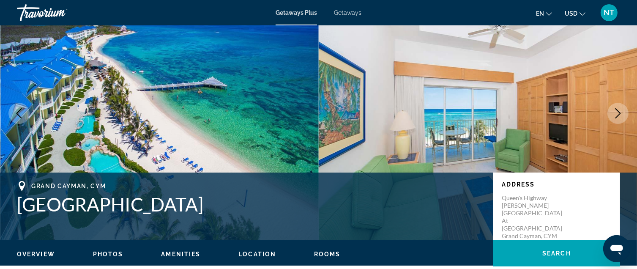
scroll to position [85, 0]
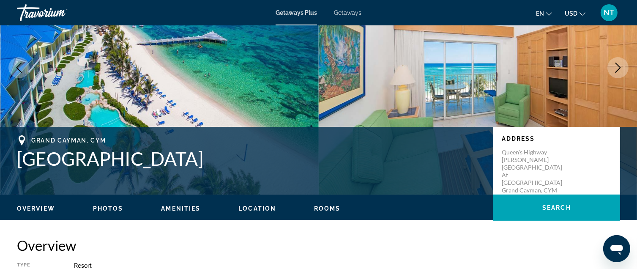
click at [619, 66] on icon "Next image" at bounding box center [618, 68] width 5 height 10
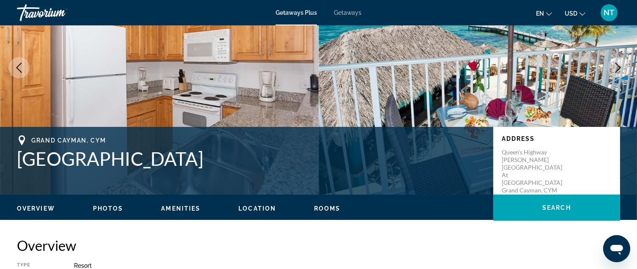
click at [619, 66] on icon "Next image" at bounding box center [618, 68] width 5 height 10
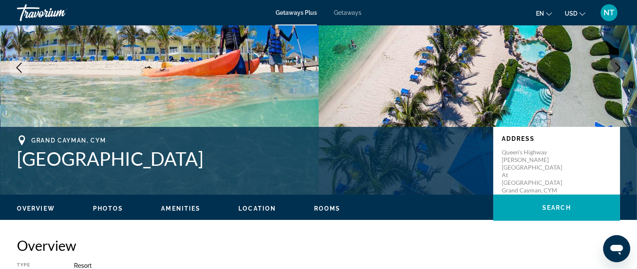
click at [619, 66] on icon "Next image" at bounding box center [618, 68] width 5 height 10
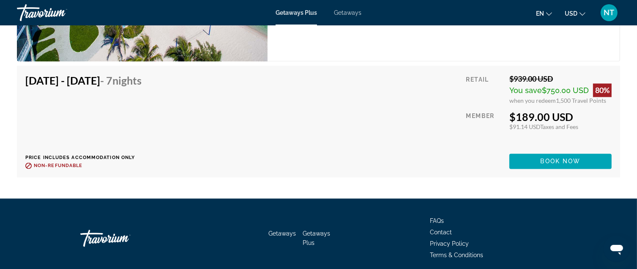
scroll to position [1519, 0]
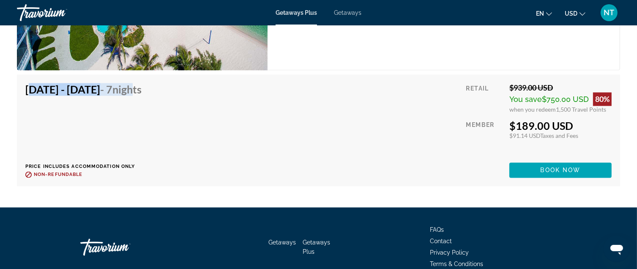
drag, startPoint x: 23, startPoint y: 88, endPoint x: 189, endPoint y: 106, distance: 166.7
click at [189, 106] on div "[DATE] - [DATE] - 7 Nights Price includes accommodation only Refundable until :…" at bounding box center [318, 131] width 603 height 112
click at [204, 121] on div "[DATE] - [DATE] - 7 Nights Price includes accommodation only Refundable until :…" at bounding box center [318, 130] width 586 height 95
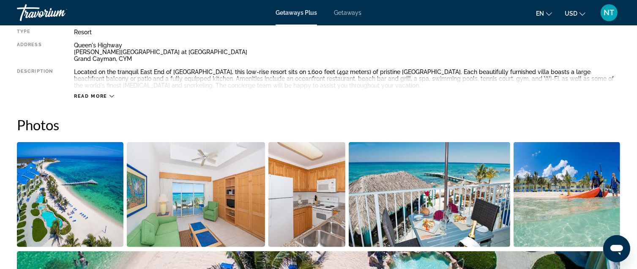
scroll to position [208, 0]
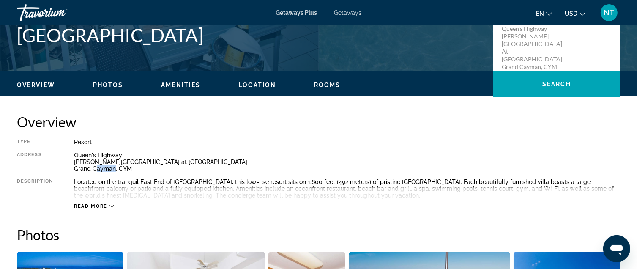
drag, startPoint x: 115, startPoint y: 170, endPoint x: 95, endPoint y: 169, distance: 19.9
click at [95, 169] on div "[GEOGRAPHIC_DATA][PERSON_NAME] at [GEOGRAPHIC_DATA], [GEOGRAPHIC_DATA]" at bounding box center [347, 162] width 546 height 20
click at [112, 205] on icon "Main content" at bounding box center [112, 206] width 5 height 5
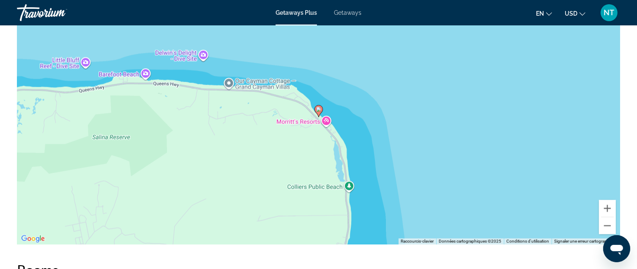
scroll to position [1138, 0]
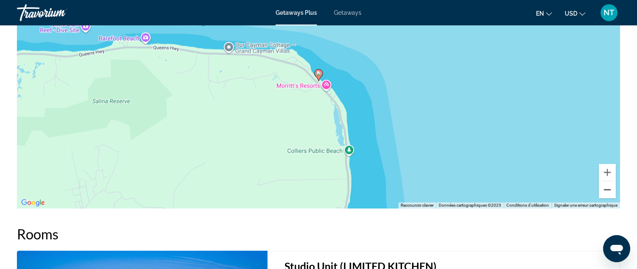
click at [608, 192] on button "Zoom arrière" at bounding box center [607, 189] width 17 height 17
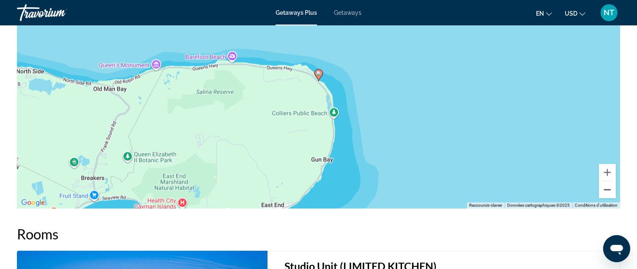
click at [608, 191] on button "Zoom arrière" at bounding box center [607, 189] width 17 height 17
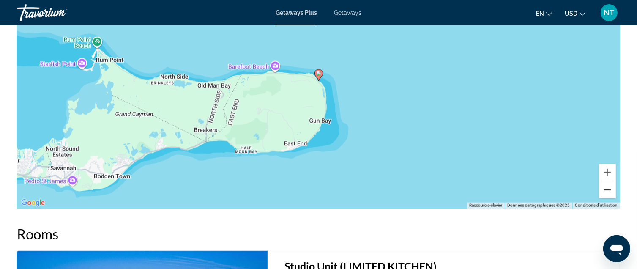
click at [608, 191] on button "Zoom arrière" at bounding box center [607, 189] width 17 height 17
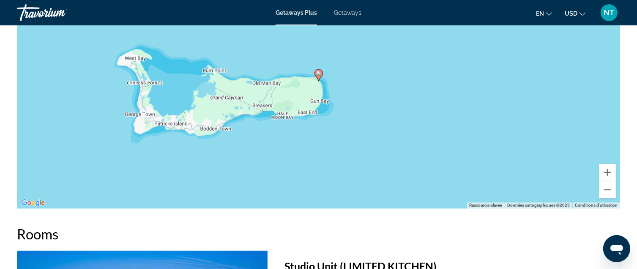
click at [585, 186] on div "Pour activer le glissement du marqueur avec le clavier, appuyez sur Alt+Entrée.…" at bounding box center [318, 82] width 603 height 254
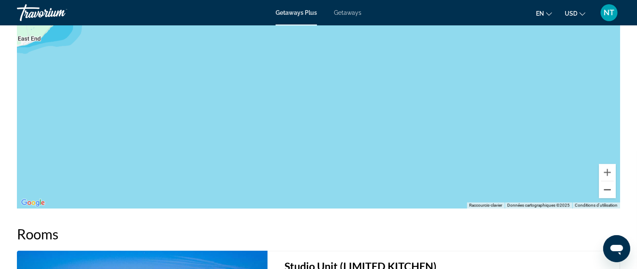
click at [601, 192] on button "Zoom arrière" at bounding box center [607, 189] width 17 height 17
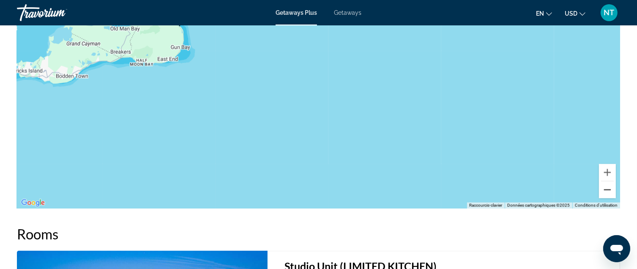
click at [601, 192] on button "Zoom arrière" at bounding box center [607, 189] width 17 height 17
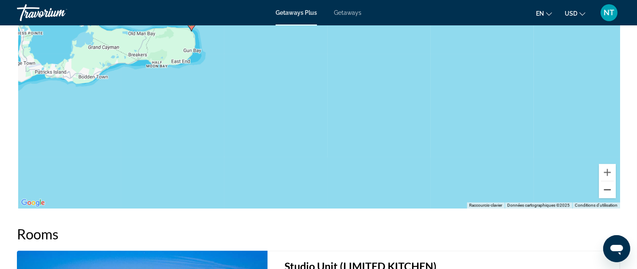
click at [601, 192] on button "Zoom arrière" at bounding box center [607, 189] width 17 height 17
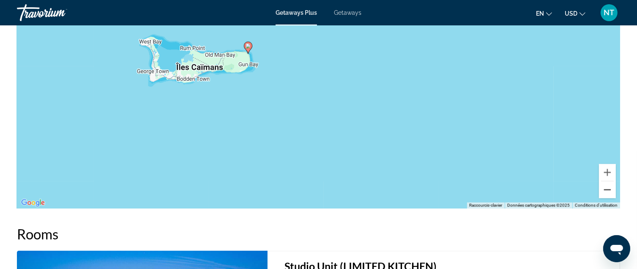
click at [601, 192] on button "Zoom arrière" at bounding box center [607, 189] width 17 height 17
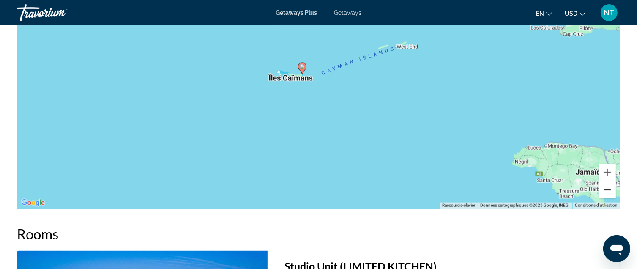
click at [602, 191] on button "Zoom arrière" at bounding box center [607, 189] width 17 height 17
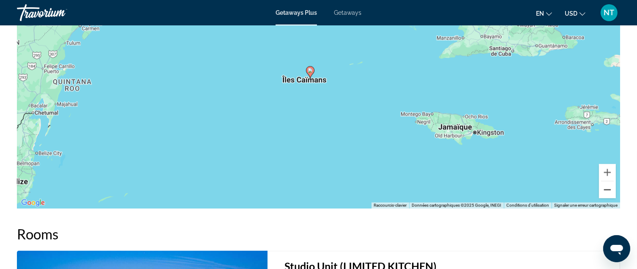
click at [602, 191] on button "Zoom arrière" at bounding box center [607, 189] width 17 height 17
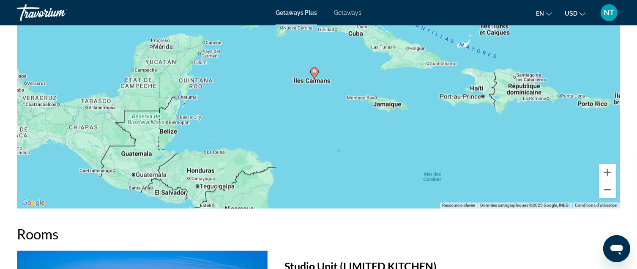
click at [602, 191] on button "Zoom arrière" at bounding box center [607, 189] width 17 height 17
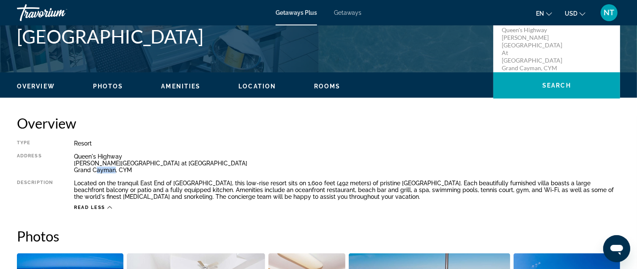
scroll to position [208, 0]
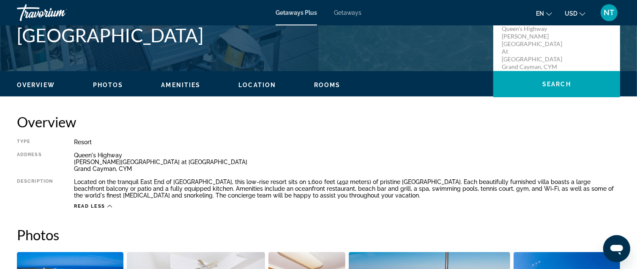
click at [86, 175] on div "Type Resort All-Inclusive No All-Inclusive Address [GEOGRAPHIC_DATA][PERSON_NAM…" at bounding box center [318, 174] width 603 height 71
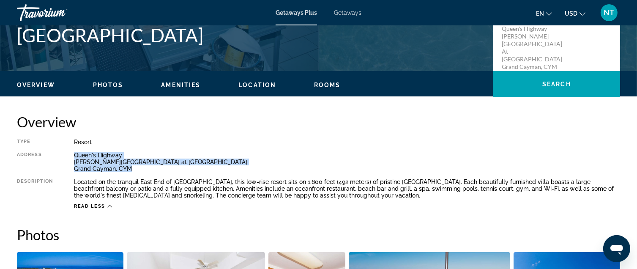
drag, startPoint x: 76, startPoint y: 156, endPoint x: 137, endPoint y: 168, distance: 62.4
click at [137, 168] on div "[GEOGRAPHIC_DATA][PERSON_NAME] at [GEOGRAPHIC_DATA], [GEOGRAPHIC_DATA]" at bounding box center [347, 162] width 546 height 20
copy div "[GEOGRAPHIC_DATA][PERSON_NAME] at [GEOGRAPHIC_DATA], [GEOGRAPHIC_DATA]"
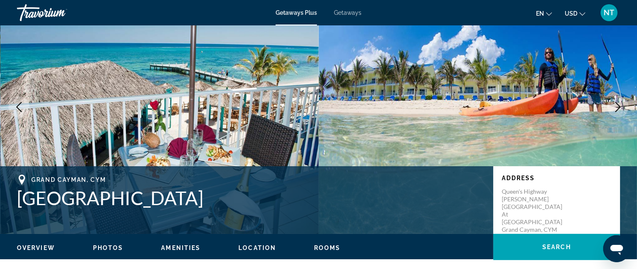
scroll to position [0, 0]
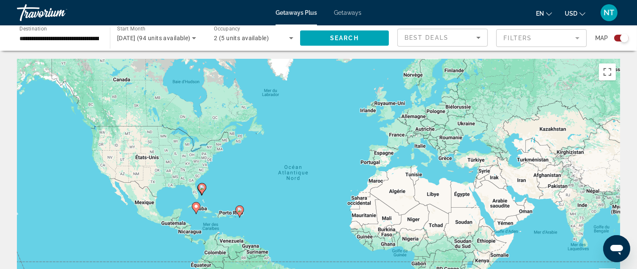
click at [73, 38] on input "**********" at bounding box center [58, 38] width 79 height 10
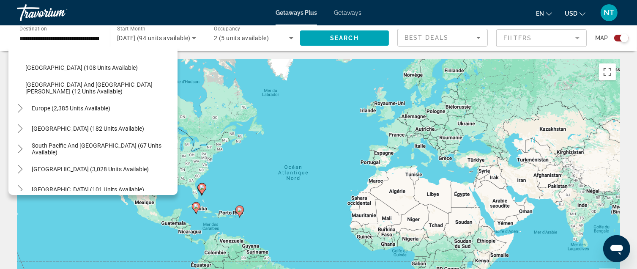
scroll to position [149, 0]
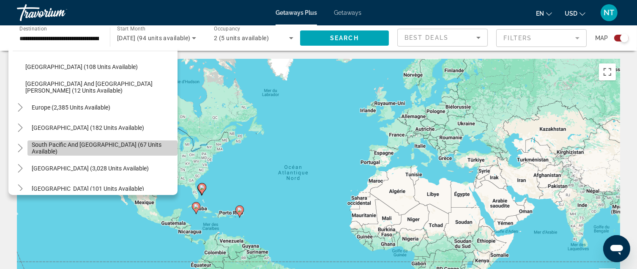
click at [118, 148] on span "South Pacific and [GEOGRAPHIC_DATA] (67 units available)" at bounding box center [103, 148] width 142 height 14
type input "**********"
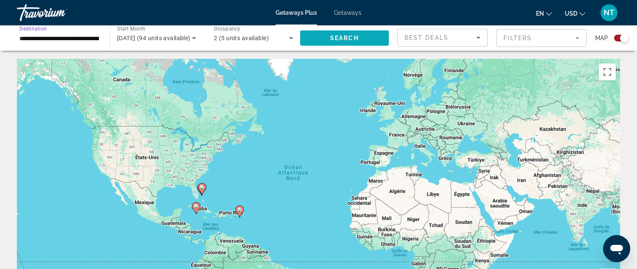
click at [359, 40] on span "Search" at bounding box center [344, 38] width 29 height 7
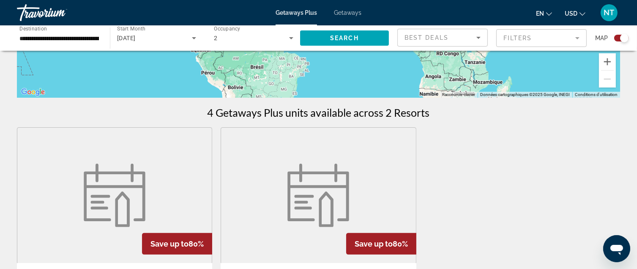
scroll to position [257, 0]
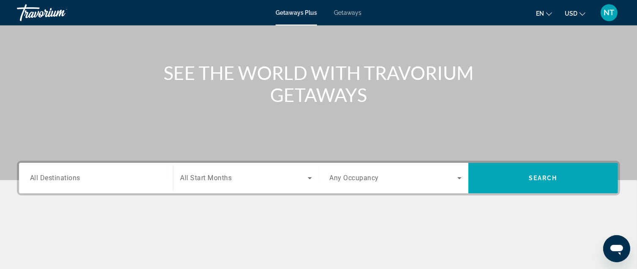
scroll to position [127, 0]
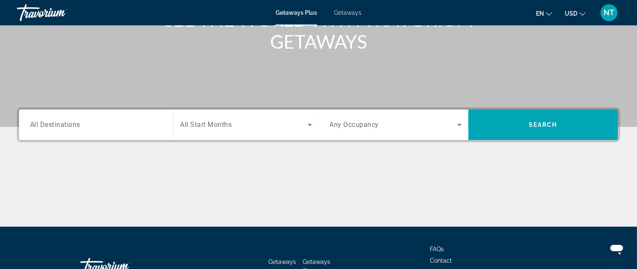
click at [125, 126] on input "Destination All Destinations" at bounding box center [96, 125] width 132 height 10
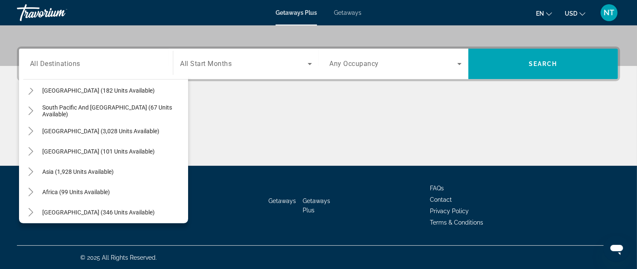
scroll to position [137, 0]
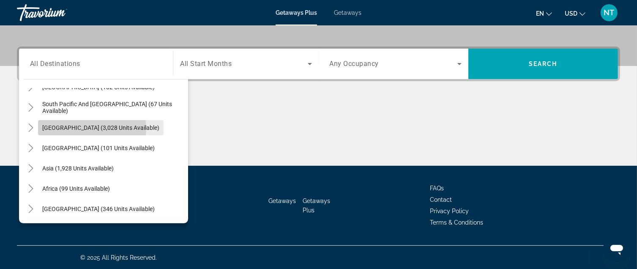
click at [88, 128] on span "[GEOGRAPHIC_DATA] (3,028 units available)" at bounding box center [100, 127] width 117 height 7
type input "**********"
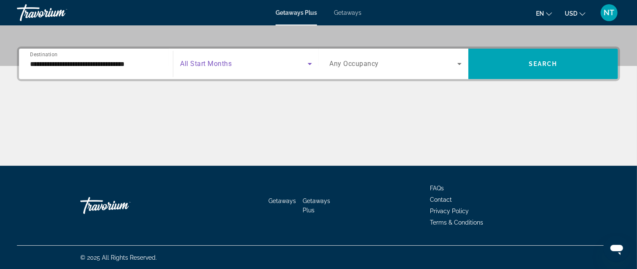
click at [265, 67] on span "Search widget" at bounding box center [243, 64] width 127 height 10
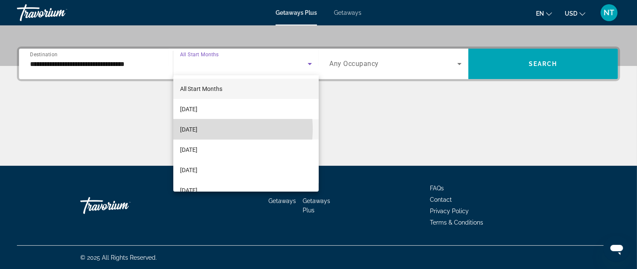
click at [197, 129] on span "[DATE]" at bounding box center [188, 129] width 17 height 10
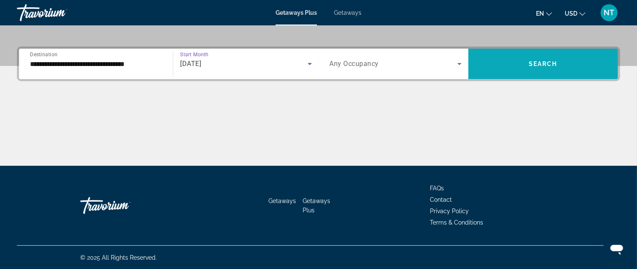
click at [543, 67] on span "Search widget" at bounding box center [543, 64] width 150 height 20
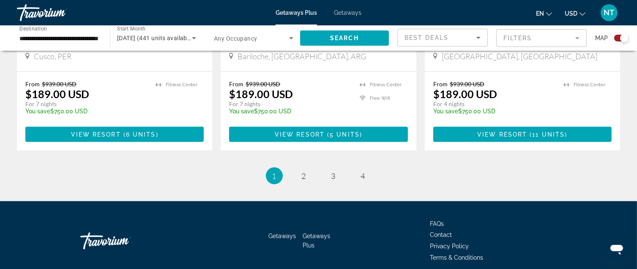
scroll to position [1361, 0]
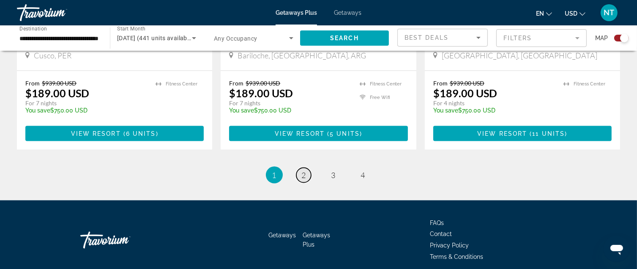
click at [306, 170] on span "2" at bounding box center [304, 174] width 4 height 9
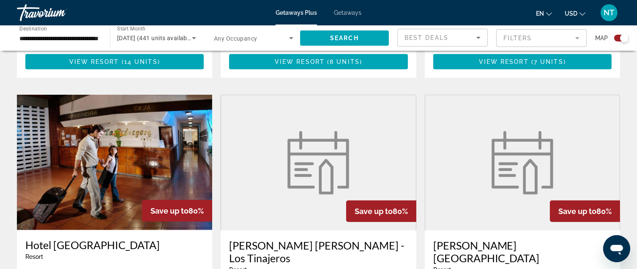
scroll to position [401, 0]
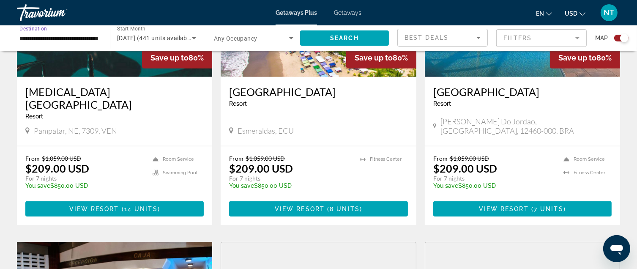
click at [81, 37] on input "**********" at bounding box center [58, 38] width 79 height 10
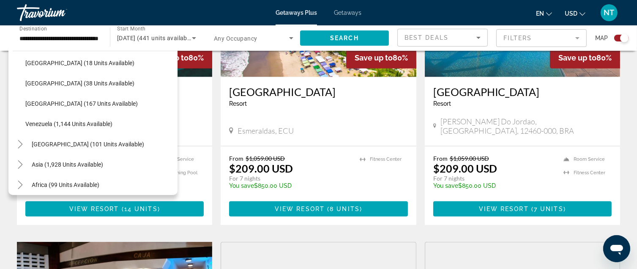
scroll to position [299, 0]
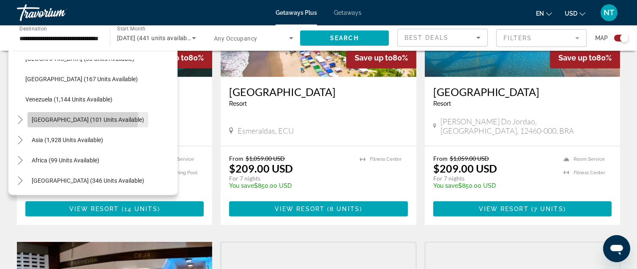
click at [82, 118] on span "[GEOGRAPHIC_DATA] (101 units available)" at bounding box center [88, 119] width 112 height 7
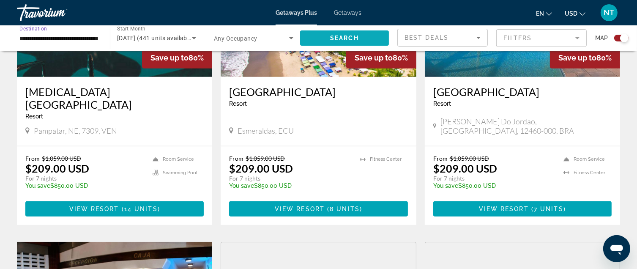
click at [348, 36] on span "Search" at bounding box center [344, 38] width 29 height 7
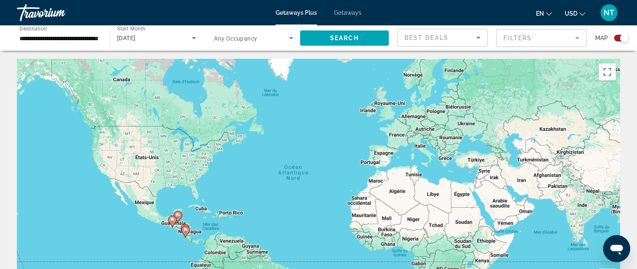
click at [79, 39] on input "**********" at bounding box center [58, 38] width 79 height 10
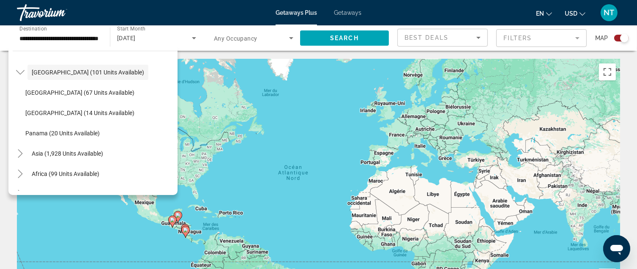
scroll to position [198, 0]
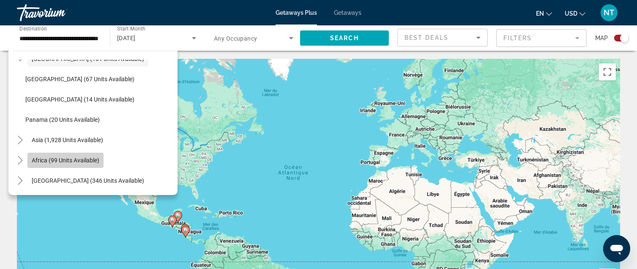
click at [71, 161] on span "Africa (99 units available)" at bounding box center [66, 160] width 68 height 7
type input "**********"
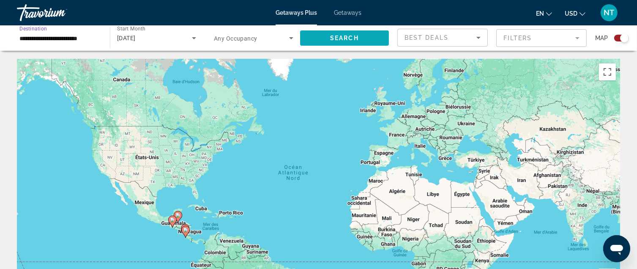
click at [345, 37] on span "Search" at bounding box center [344, 38] width 29 height 7
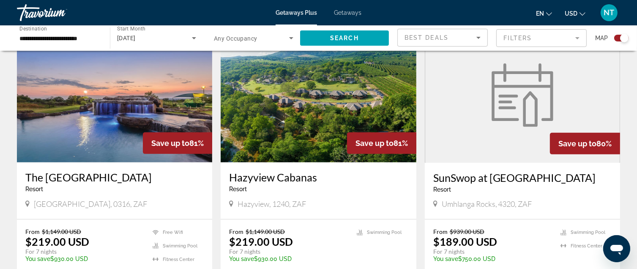
scroll to position [338, 0]
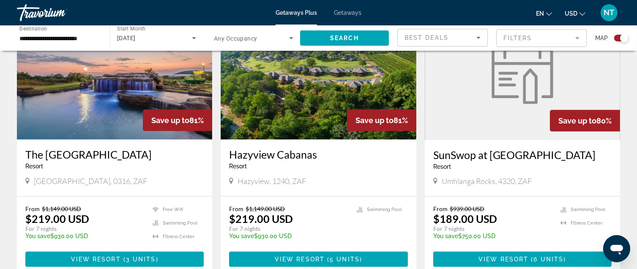
click at [118, 97] on img "Main content" at bounding box center [114, 71] width 195 height 135
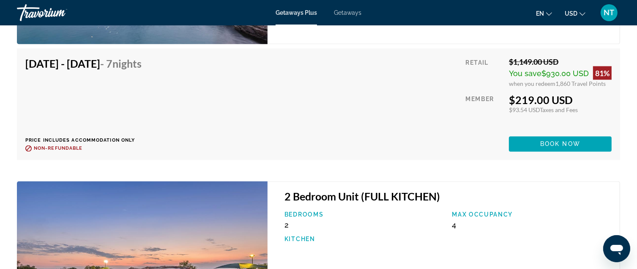
scroll to position [1480, 0]
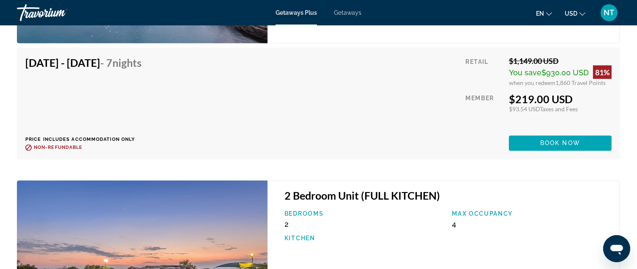
drag, startPoint x: 511, startPoint y: 92, endPoint x: 586, endPoint y: 97, distance: 75.4
click at [586, 97] on div "$219.00 USD" at bounding box center [560, 99] width 103 height 13
click at [449, 124] on div "[DATE] - [DATE] - 7 Nights Price includes accommodation only Refundable until :…" at bounding box center [318, 103] width 586 height 95
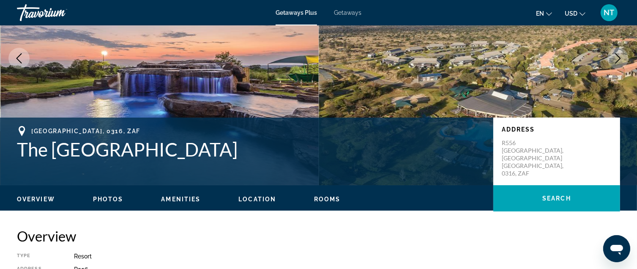
scroll to position [0, 0]
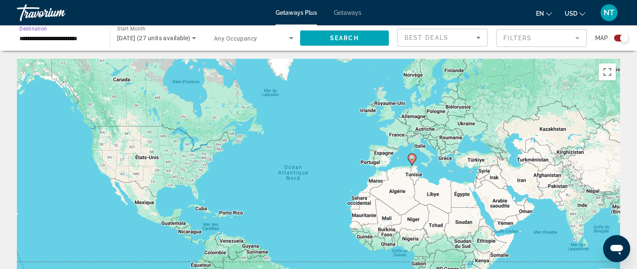
click at [82, 40] on input "**********" at bounding box center [58, 38] width 79 height 10
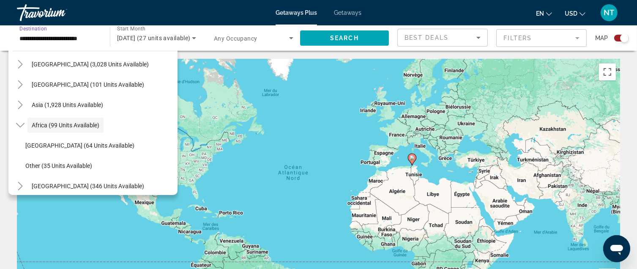
scroll to position [178, 0]
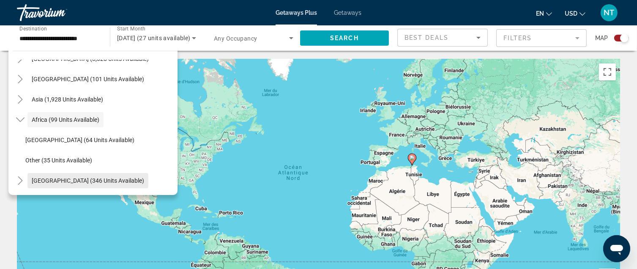
click at [86, 181] on span "[GEOGRAPHIC_DATA] (346 units available)" at bounding box center [88, 180] width 112 height 7
type input "**********"
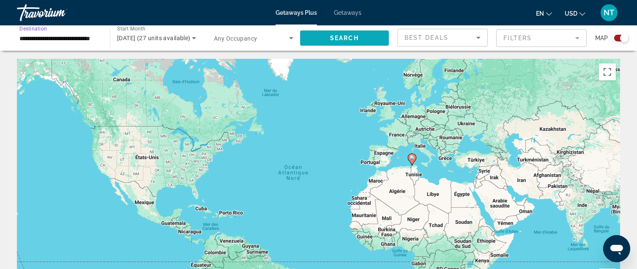
click at [345, 37] on span "Search" at bounding box center [344, 38] width 29 height 7
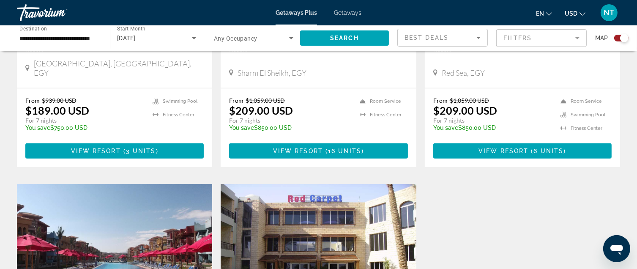
scroll to position [338, 0]
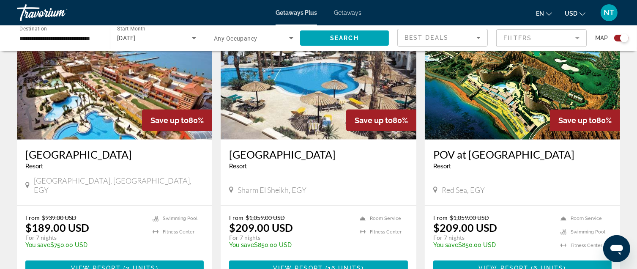
click at [129, 104] on img "Main content" at bounding box center [114, 71] width 195 height 135
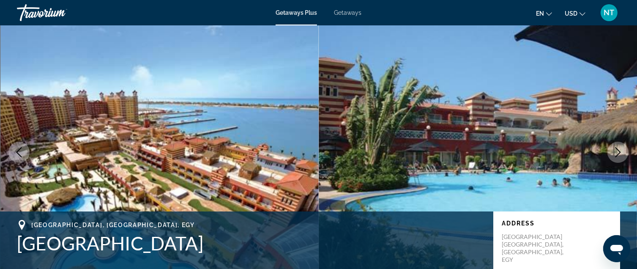
click at [618, 151] on icon "Next image" at bounding box center [618, 152] width 10 height 10
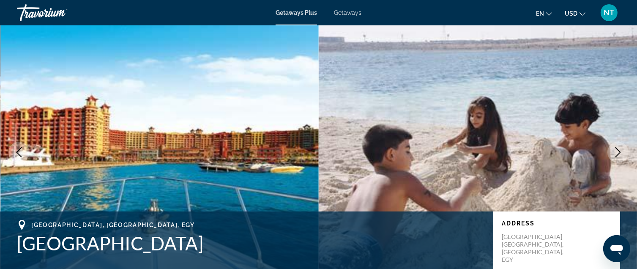
click at [618, 151] on icon "Next image" at bounding box center [618, 152] width 10 height 10
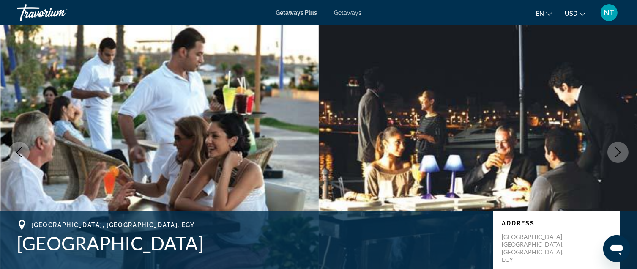
click at [618, 151] on icon "Next image" at bounding box center [618, 152] width 10 height 10
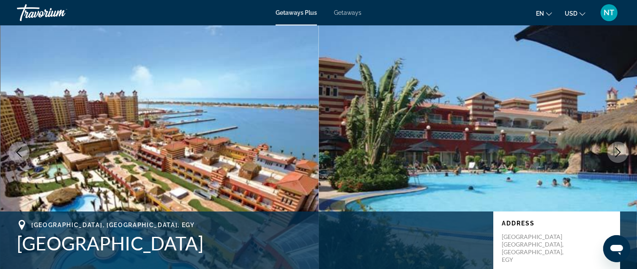
click at [618, 151] on icon "Next image" at bounding box center [618, 152] width 10 height 10
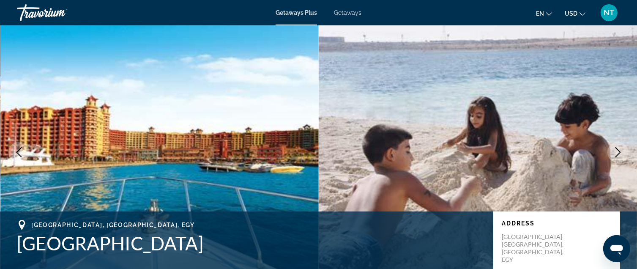
click at [618, 151] on icon "Next image" at bounding box center [618, 152] width 10 height 10
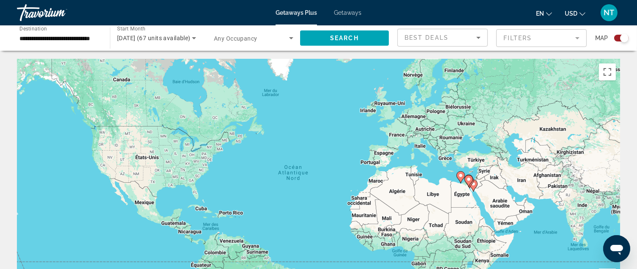
click at [298, 12] on span "Getaways Plus" at bounding box center [296, 12] width 41 height 7
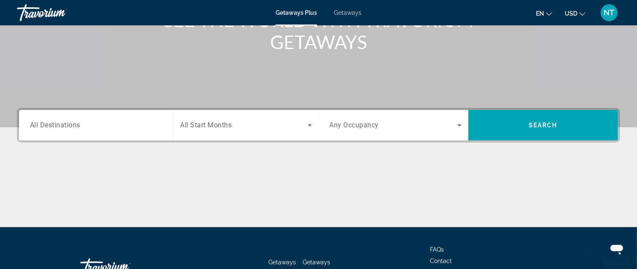
scroll to position [127, 0]
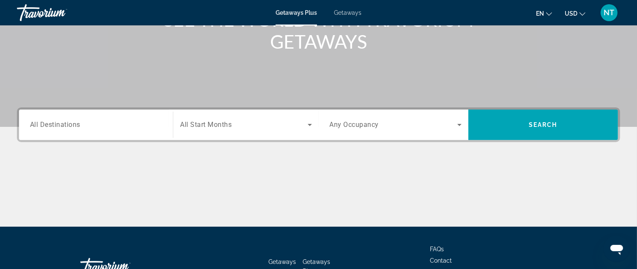
click at [44, 121] on span "All Destinations" at bounding box center [55, 124] width 50 height 8
click at [44, 121] on input "Destination All Destinations" at bounding box center [96, 125] width 132 height 10
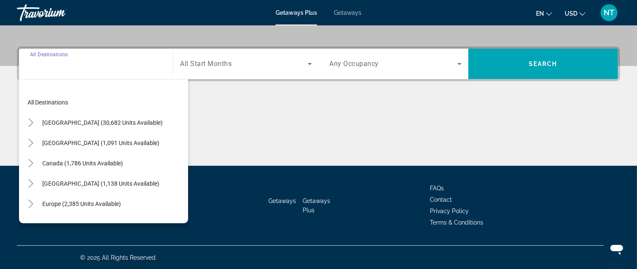
scroll to position [188, 0]
click at [216, 64] on span "All Start Months" at bounding box center [206, 64] width 52 height 8
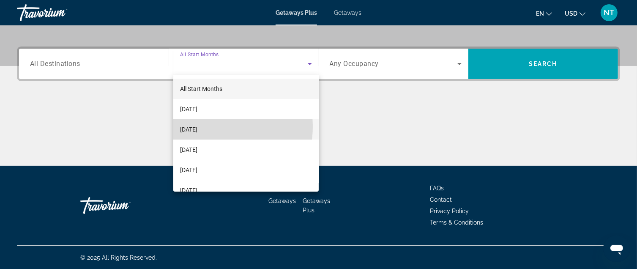
click at [197, 126] on span "[DATE]" at bounding box center [188, 129] width 17 height 10
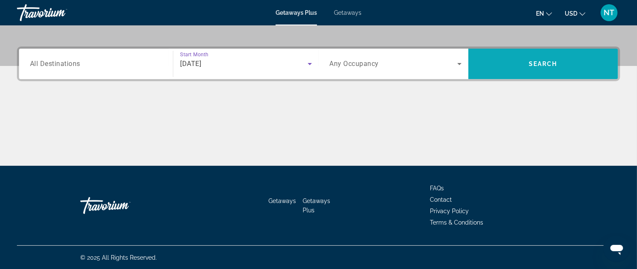
click at [546, 63] on span "Search" at bounding box center [543, 63] width 29 height 7
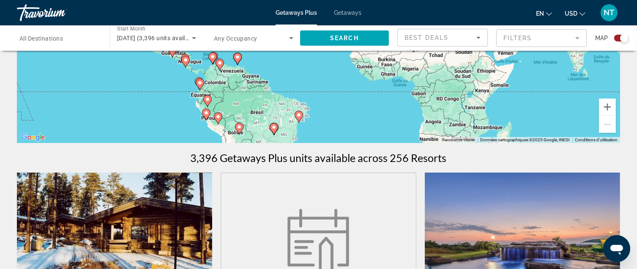
scroll to position [169, 0]
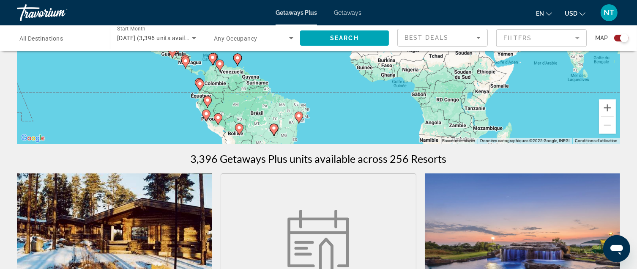
click at [77, 43] on div "Search widget" at bounding box center [58, 38] width 79 height 24
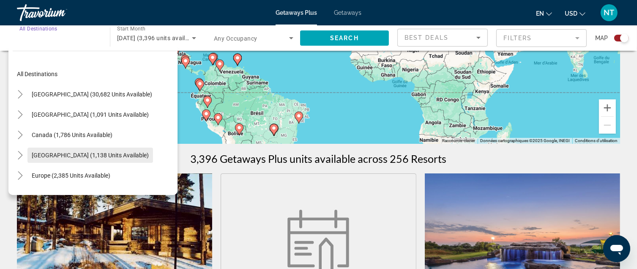
click at [88, 153] on span "[GEOGRAPHIC_DATA] (1,138 units available)" at bounding box center [90, 155] width 117 height 7
type input "**********"
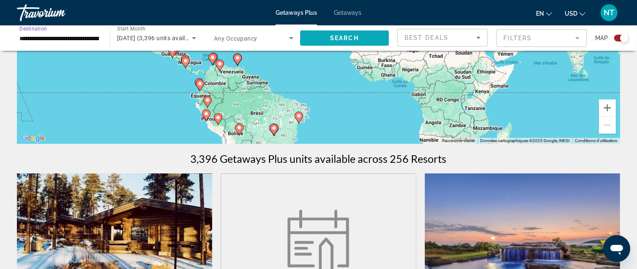
click at [349, 32] on span "Search widget" at bounding box center [344, 38] width 89 height 20
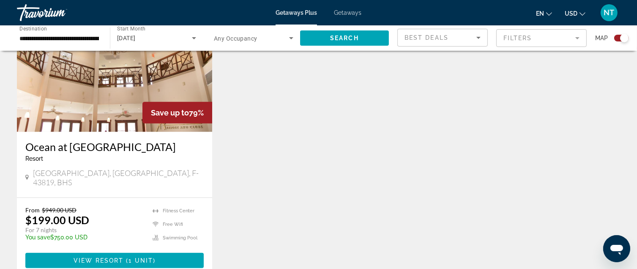
scroll to position [592, 0]
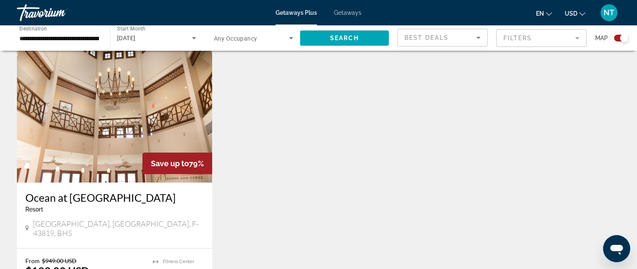
click at [66, 124] on img "Main content" at bounding box center [114, 114] width 195 height 135
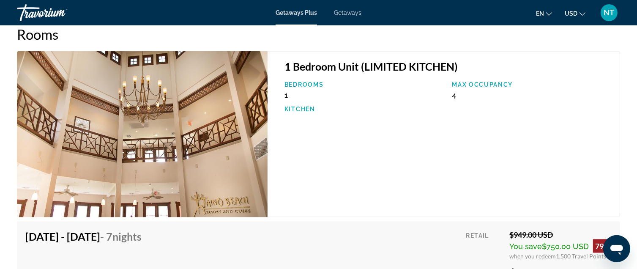
scroll to position [1437, 0]
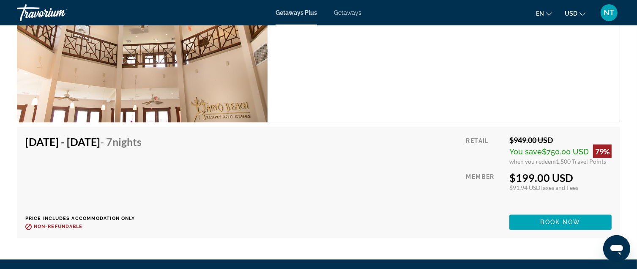
drag, startPoint x: 27, startPoint y: 142, endPoint x: 149, endPoint y: 150, distance: 121.6
click at [142, 150] on div "[DATE] - [DATE] - 7 Nights" at bounding box center [83, 143] width 116 height 17
click at [148, 174] on div "[DATE] - [DATE] - 7 Nights Price includes accommodation only Refundable until :…" at bounding box center [86, 182] width 123 height 95
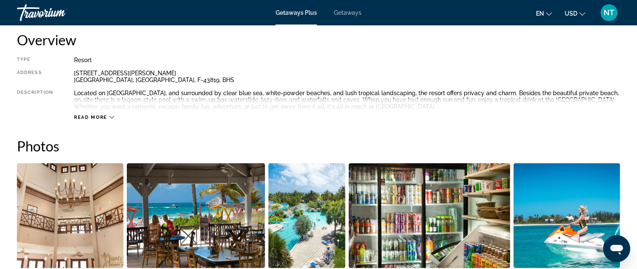
scroll to position [127, 0]
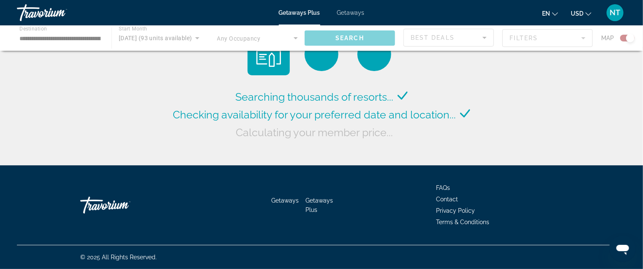
click at [355, 11] on span "Getaways" at bounding box center [350, 12] width 27 height 7
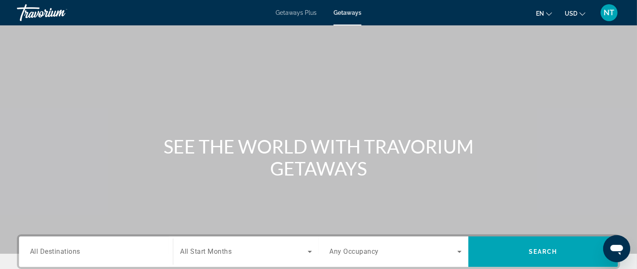
scroll to position [85, 0]
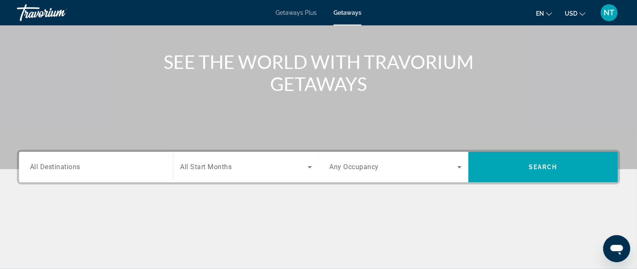
click at [60, 167] on span "All Destinations" at bounding box center [55, 167] width 50 height 8
click at [60, 167] on input "Destination All Destinations" at bounding box center [96, 167] width 132 height 10
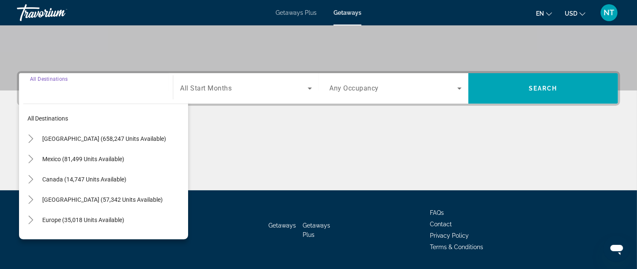
scroll to position [188, 0]
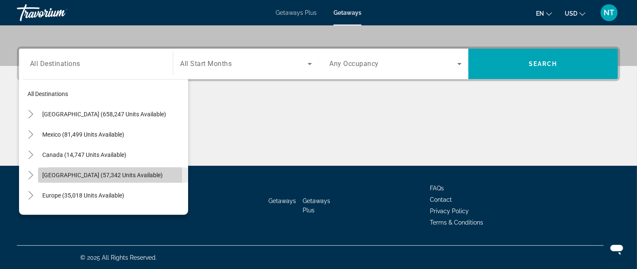
click at [61, 172] on span "[GEOGRAPHIC_DATA] (57,342 units available)" at bounding box center [102, 175] width 120 height 7
type input "**********"
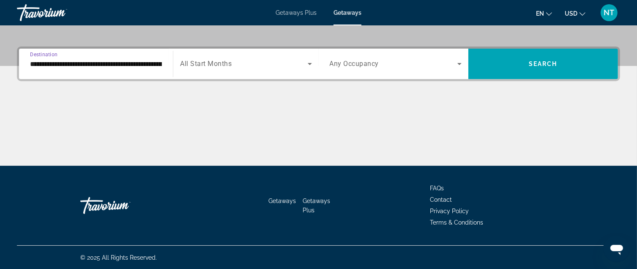
click at [241, 67] on span "Search widget" at bounding box center [243, 64] width 127 height 10
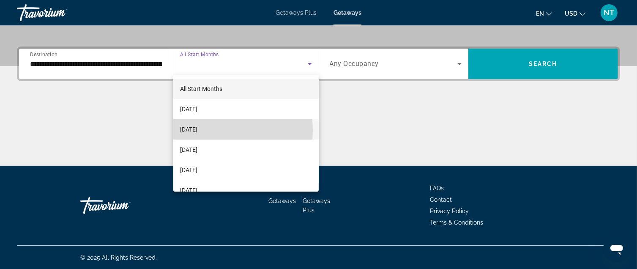
click at [197, 130] on span "[DATE]" at bounding box center [188, 129] width 17 height 10
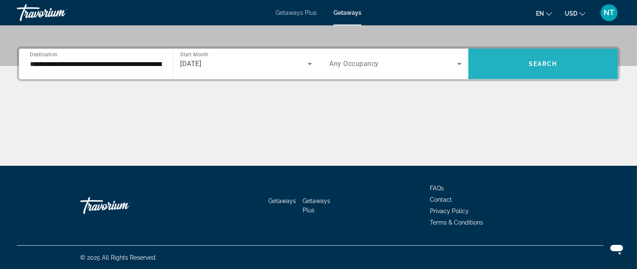
click at [519, 67] on span "Search widget" at bounding box center [543, 64] width 150 height 20
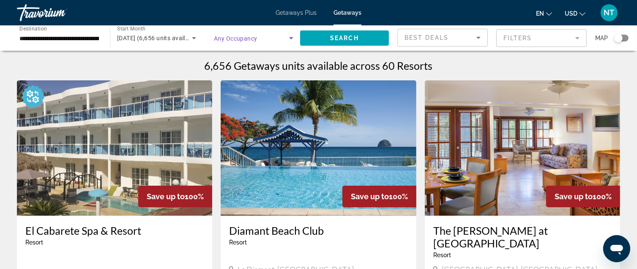
click at [293, 38] on icon "Search widget" at bounding box center [291, 38] width 10 height 10
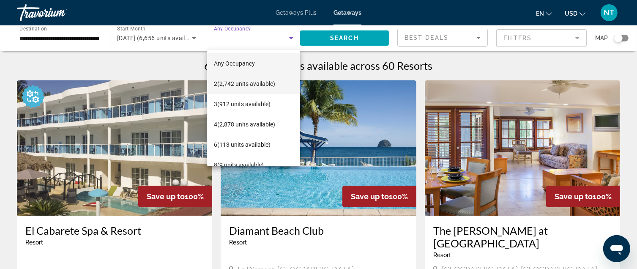
click at [260, 80] on span "2 (2,742 units available)" at bounding box center [244, 84] width 61 height 10
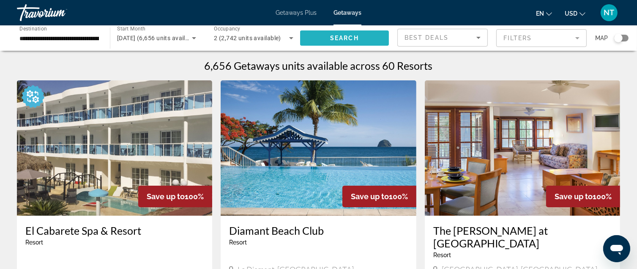
click at [350, 35] on button "Search" at bounding box center [344, 37] width 89 height 15
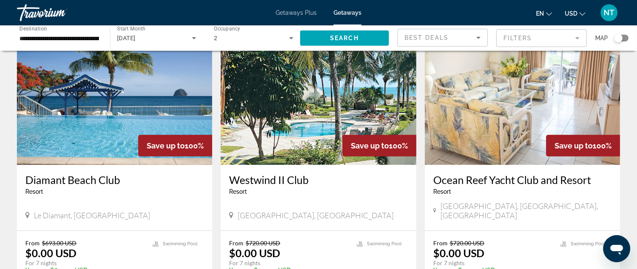
scroll to position [338, 0]
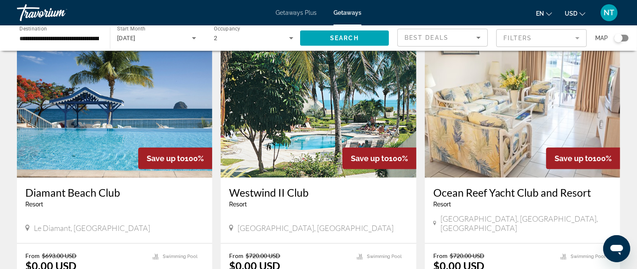
click at [297, 135] on img "Main content" at bounding box center [318, 109] width 195 height 135
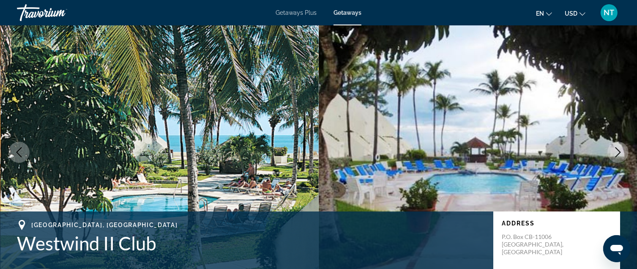
click at [621, 151] on icon "Next image" at bounding box center [618, 152] width 10 height 10
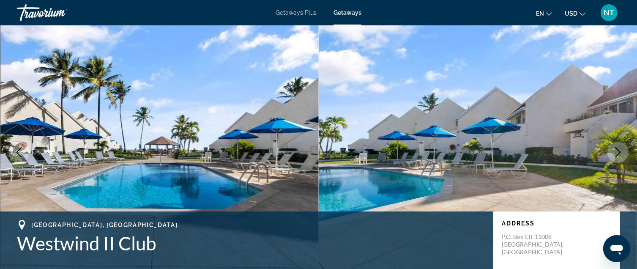
click at [621, 151] on icon "Next image" at bounding box center [618, 152] width 10 height 10
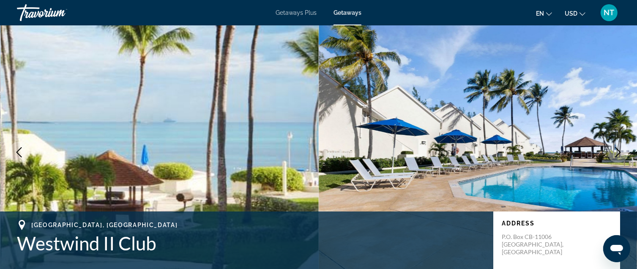
click at [621, 151] on icon "Next image" at bounding box center [618, 152] width 10 height 10
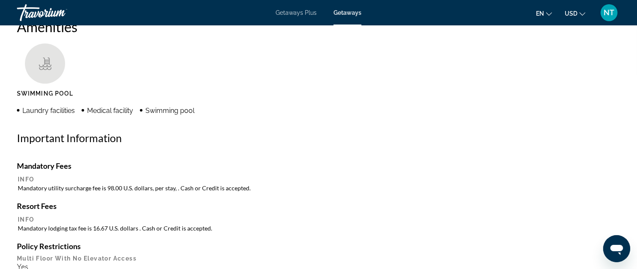
scroll to position [719, 0]
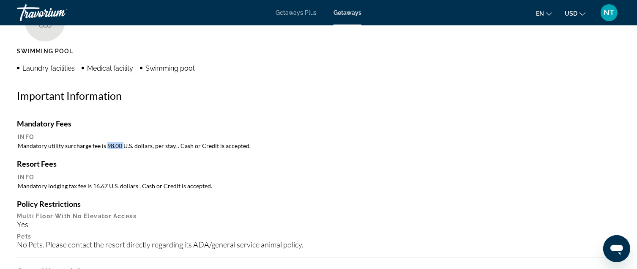
drag, startPoint x: 107, startPoint y: 139, endPoint x: 123, endPoint y: 140, distance: 16.1
click at [123, 142] on td "Mandatory utility surcharge fee is 98.00 U.S. dollars, per stay, . Cash or Cred…" at bounding box center [319, 146] width 602 height 8
click at [123, 148] on div "Mandatory Fees Info Mandatory utility surcharge fee is 98.00 U.S. dollars, per …" at bounding box center [318, 227] width 603 height 216
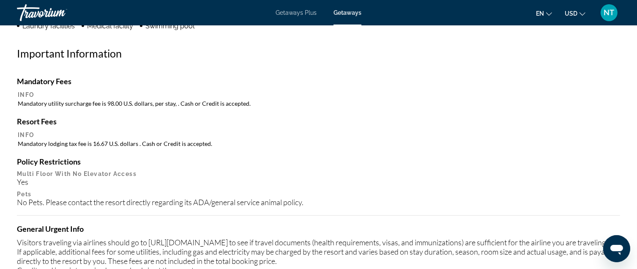
scroll to position [803, 0]
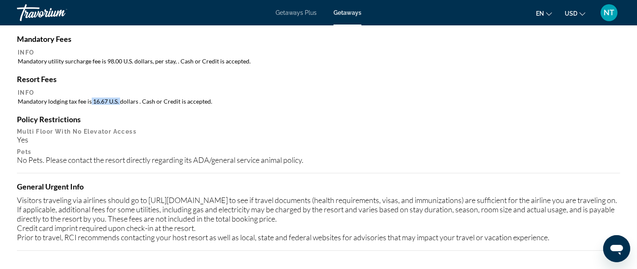
drag, startPoint x: 90, startPoint y: 96, endPoint x: 118, endPoint y: 96, distance: 28.7
click at [118, 97] on td "Mandatory lodging tax fee is 16.67 U.S. dollars . Cash or Credit is accepted." at bounding box center [319, 101] width 602 height 8
click at [123, 105] on div "Mandatory Fees Info Mandatory utility surcharge fee is 98.00 U.S. dollars, per …" at bounding box center [318, 142] width 603 height 216
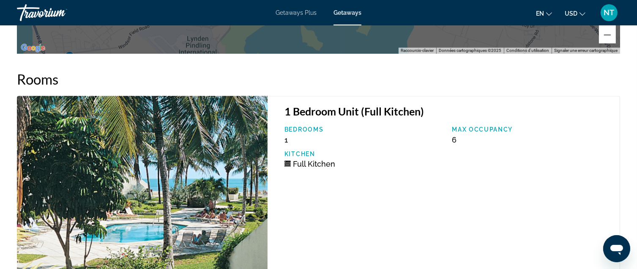
scroll to position [1311, 0]
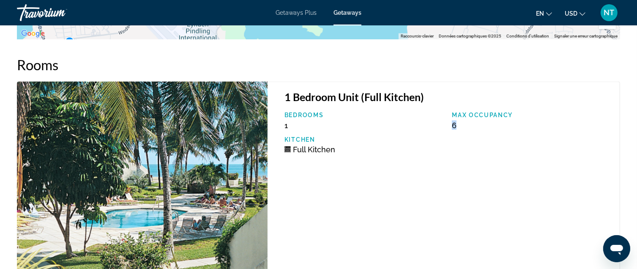
drag, startPoint x: 452, startPoint y: 127, endPoint x: 470, endPoint y: 126, distance: 18.6
click at [470, 126] on div "Max Occupancy 6" at bounding box center [532, 121] width 168 height 18
click at [462, 152] on div "Bedrooms 1 Max Occupancy 6 Kitchen Full Kitchen" at bounding box center [447, 136] width 335 height 49
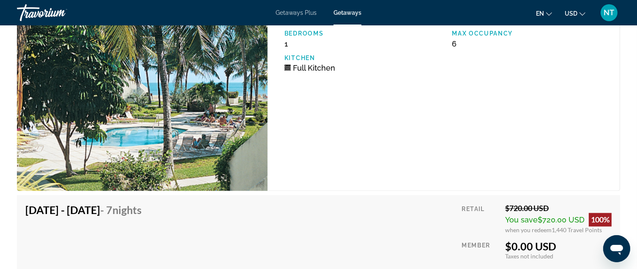
scroll to position [1387, 0]
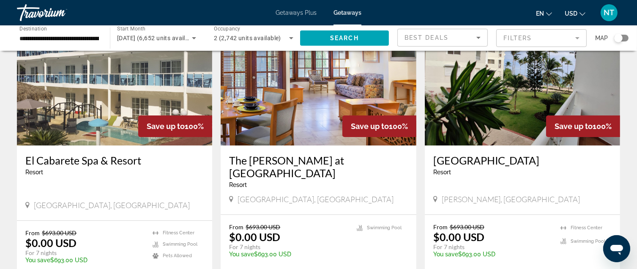
scroll to position [85, 0]
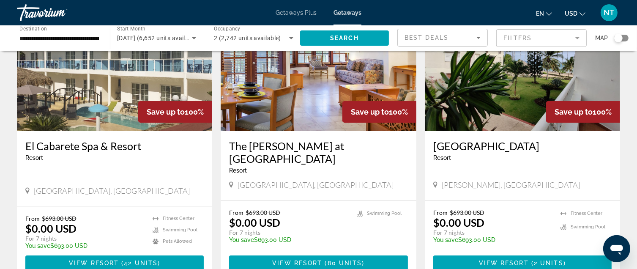
click at [509, 113] on img "Main content" at bounding box center [522, 63] width 195 height 135
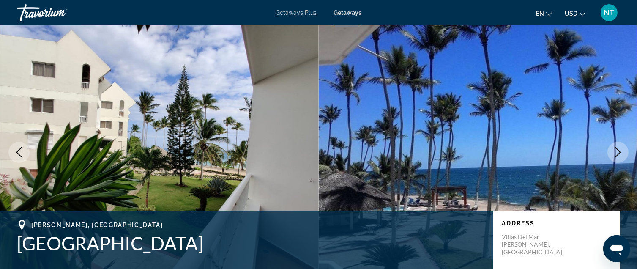
click at [620, 151] on icon "Next image" at bounding box center [618, 152] width 5 height 10
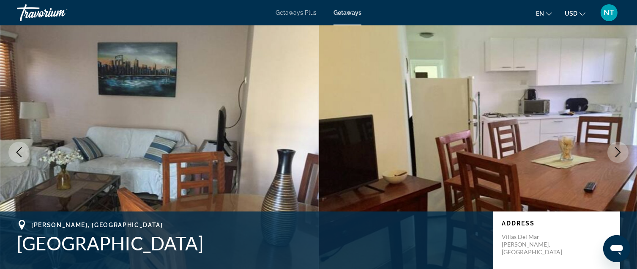
click at [620, 151] on icon "Next image" at bounding box center [618, 152] width 5 height 10
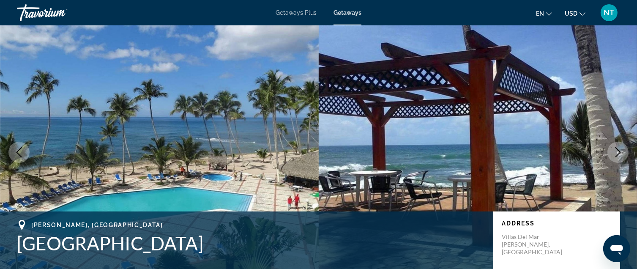
click at [620, 151] on icon "Next image" at bounding box center [618, 152] width 5 height 10
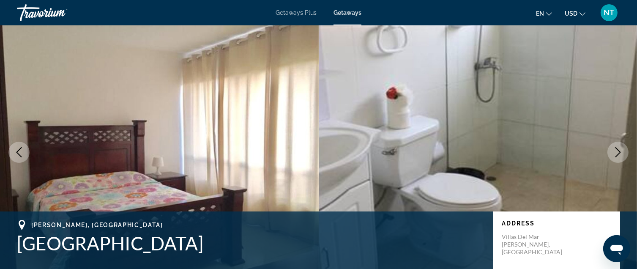
click at [620, 151] on icon "Next image" at bounding box center [618, 152] width 5 height 10
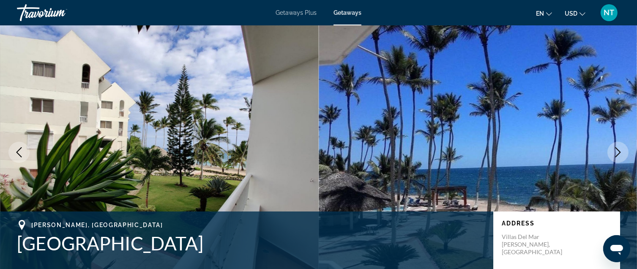
click at [620, 151] on icon "Next image" at bounding box center [618, 152] width 5 height 10
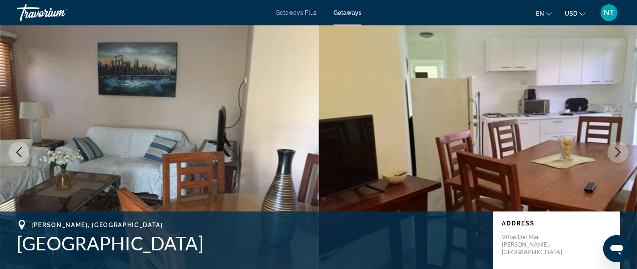
click at [620, 151] on icon "Next image" at bounding box center [618, 152] width 5 height 10
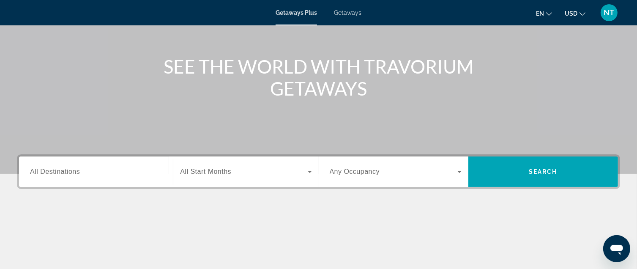
scroll to position [85, 0]
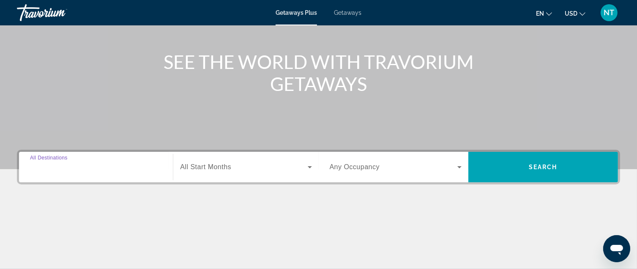
click at [89, 168] on input "Destination All Destinations" at bounding box center [96, 167] width 132 height 10
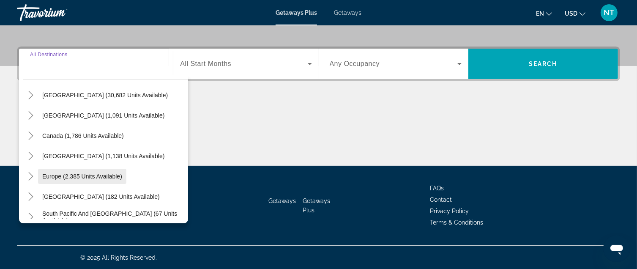
scroll to position [42, 0]
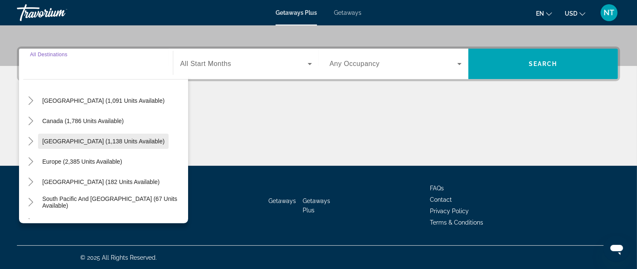
click at [104, 142] on span "[GEOGRAPHIC_DATA] (1,138 units available)" at bounding box center [103, 141] width 122 height 7
type input "**********"
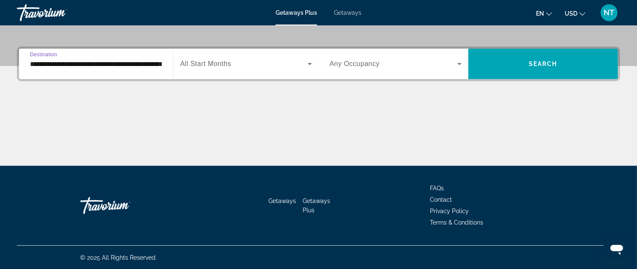
click at [234, 68] on span "Search widget" at bounding box center [243, 64] width 127 height 10
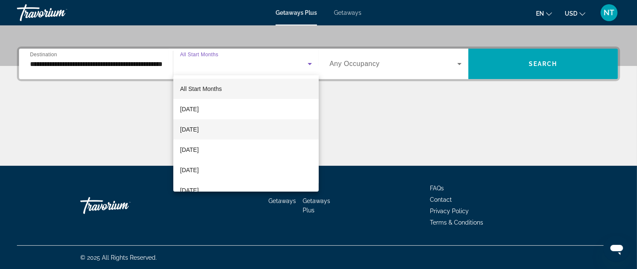
click at [199, 133] on span "[DATE]" at bounding box center [189, 129] width 19 height 10
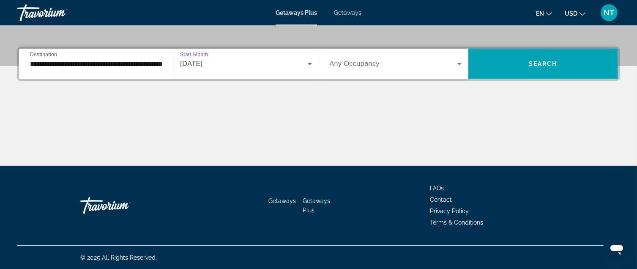
click at [464, 65] on icon "Search widget" at bounding box center [459, 64] width 10 height 10
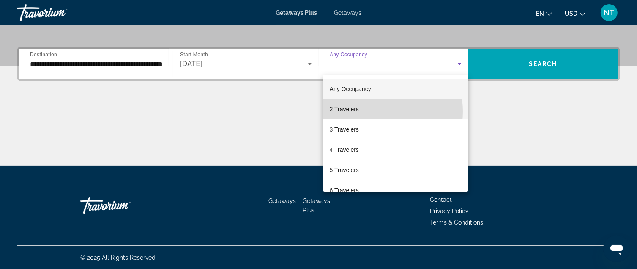
click at [359, 111] on span "2 Travelers" at bounding box center [344, 109] width 29 height 10
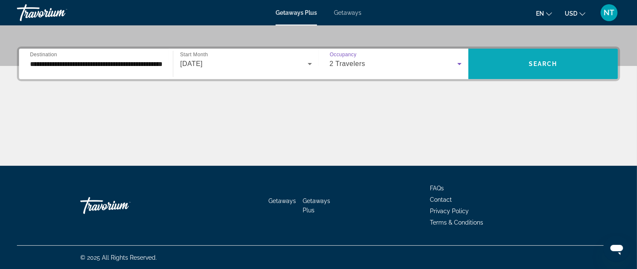
click at [532, 60] on span "Search" at bounding box center [543, 63] width 29 height 7
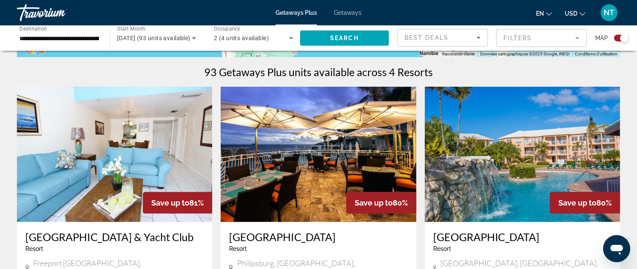
scroll to position [254, 0]
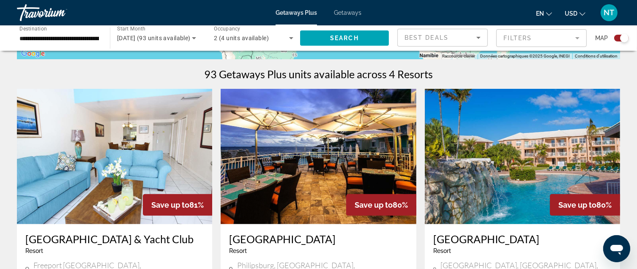
click at [513, 182] on img "Main content" at bounding box center [522, 156] width 195 height 135
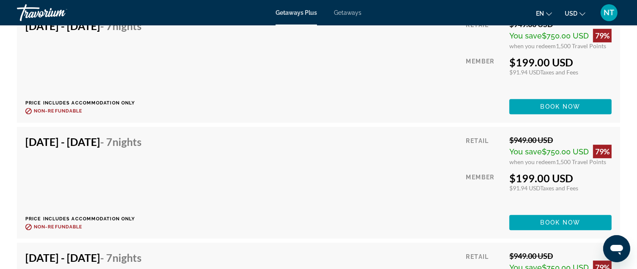
scroll to position [2621, 0]
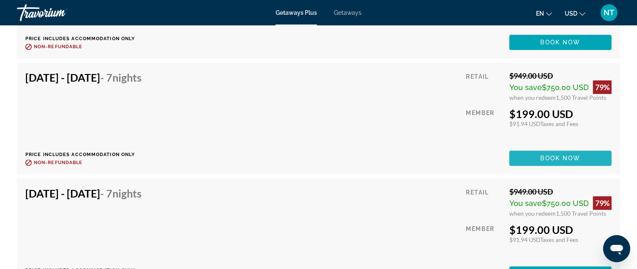
click at [580, 158] on span "Book now" at bounding box center [561, 158] width 40 height 7
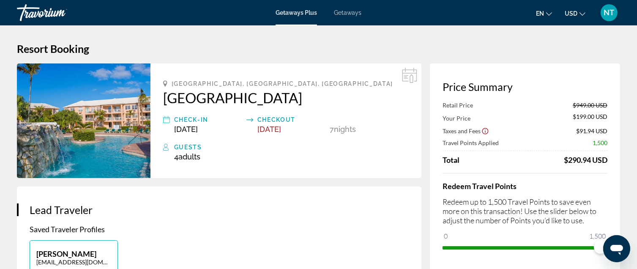
click at [405, 77] on icon "Main content" at bounding box center [409, 75] width 15 height 15
click at [276, 99] on h2 "[GEOGRAPHIC_DATA]" at bounding box center [286, 97] width 246 height 17
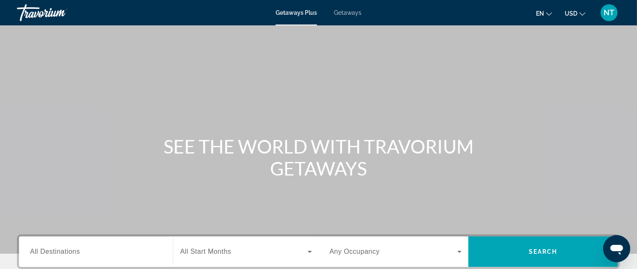
click at [346, 14] on span "Getaways" at bounding box center [347, 12] width 27 height 7
click at [293, 13] on span "Getaways Plus" at bounding box center [296, 12] width 41 height 7
click at [59, 250] on span "All Destinations" at bounding box center [55, 251] width 50 height 7
click at [59, 250] on input "Destination All Destinations" at bounding box center [96, 252] width 132 height 10
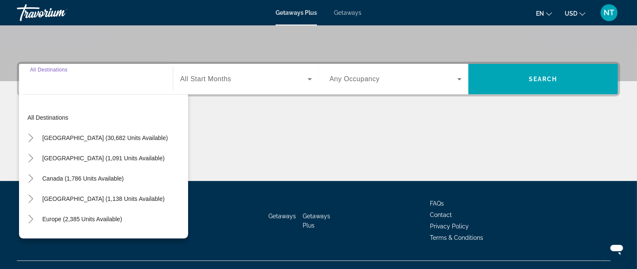
scroll to position [188, 0]
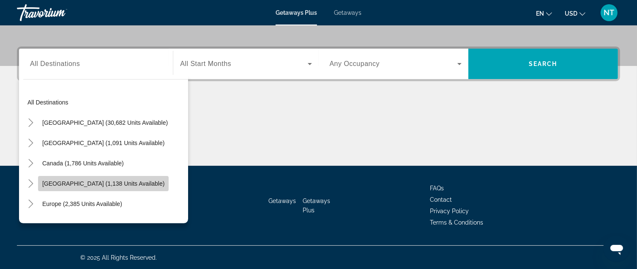
click at [93, 182] on span "[GEOGRAPHIC_DATA] (1,138 units available)" at bounding box center [103, 183] width 122 height 7
type input "**********"
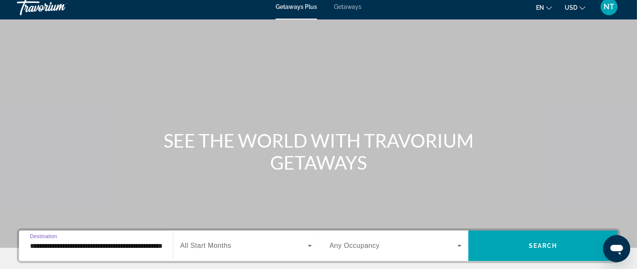
scroll to position [0, 0]
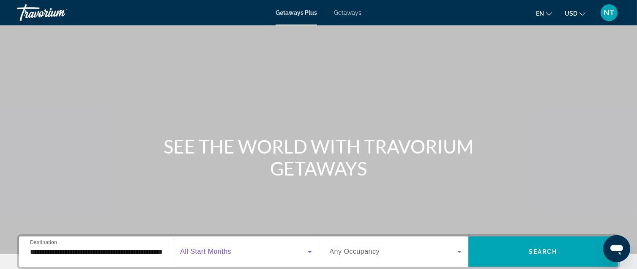
click at [238, 254] on span "Search widget" at bounding box center [243, 251] width 127 height 10
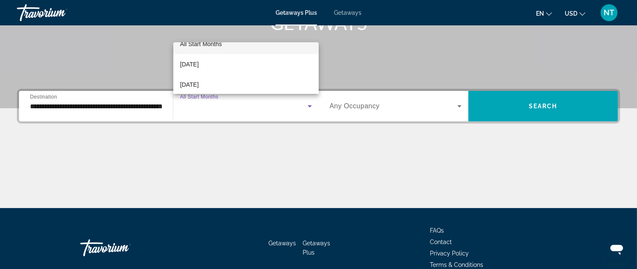
scroll to position [17, 0]
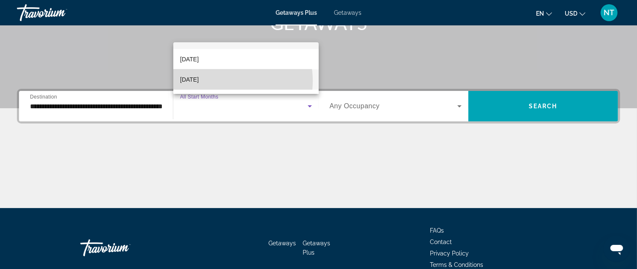
click at [224, 81] on mat-option "[DATE]" at bounding box center [245, 79] width 145 height 20
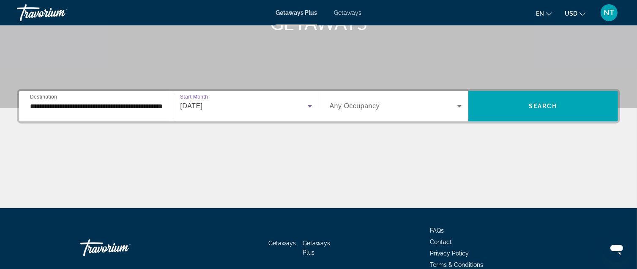
click at [460, 106] on icon "Search widget" at bounding box center [459, 106] width 4 height 2
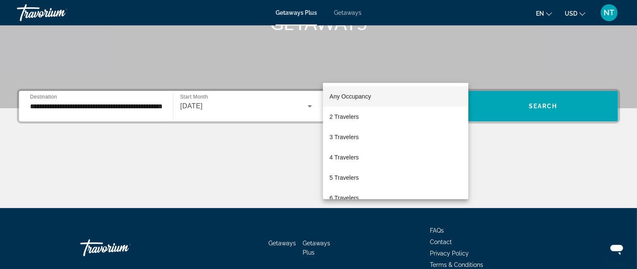
scroll to position [188, 0]
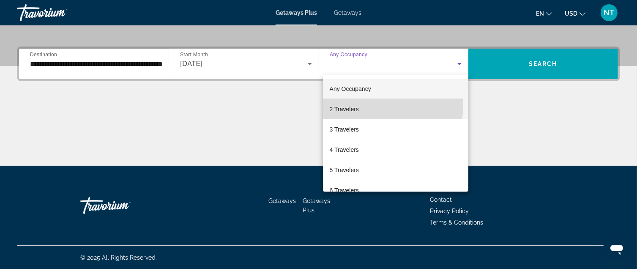
click at [364, 104] on mat-option "2 Travelers" at bounding box center [395, 109] width 145 height 20
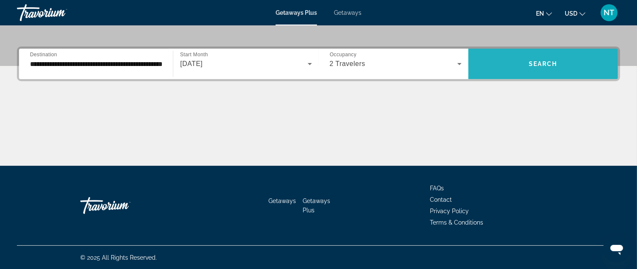
click at [536, 57] on span "Search widget" at bounding box center [543, 64] width 150 height 20
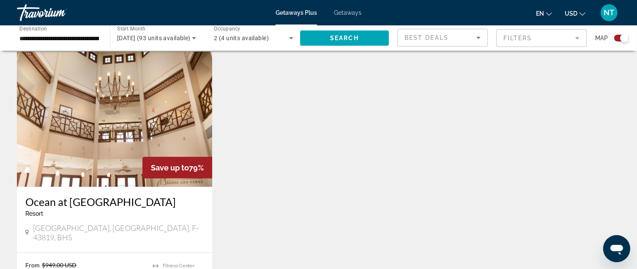
scroll to position [592, 0]
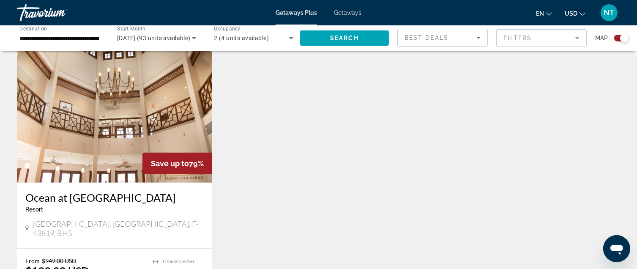
click at [104, 120] on img "Main content" at bounding box center [114, 114] width 195 height 135
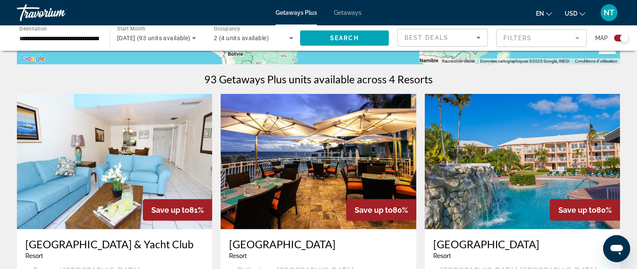
scroll to position [254, 0]
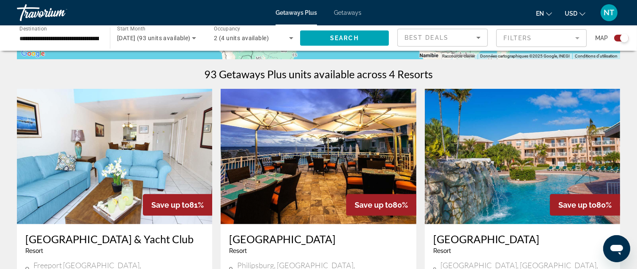
click at [523, 155] on img "Main content" at bounding box center [522, 156] width 195 height 135
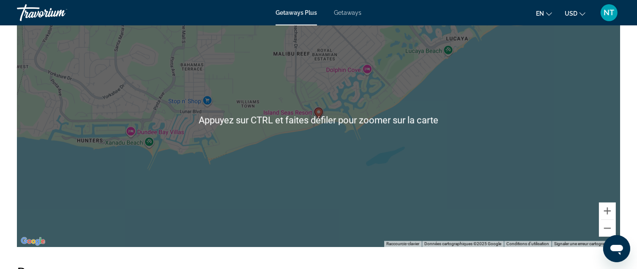
scroll to position [1015, 0]
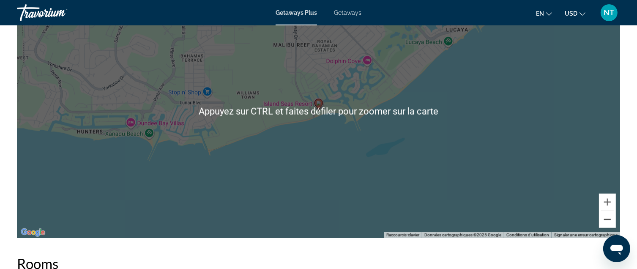
click at [608, 224] on button "Zoom arrière" at bounding box center [607, 219] width 17 height 17
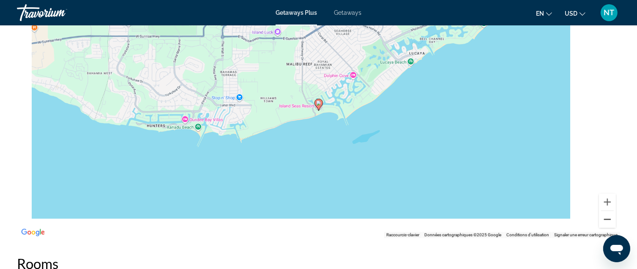
click at [608, 224] on button "Zoom arrière" at bounding box center [607, 219] width 17 height 17
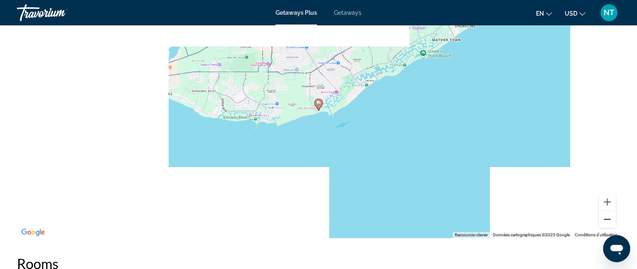
click at [608, 224] on button "Zoom arrière" at bounding box center [607, 219] width 17 height 17
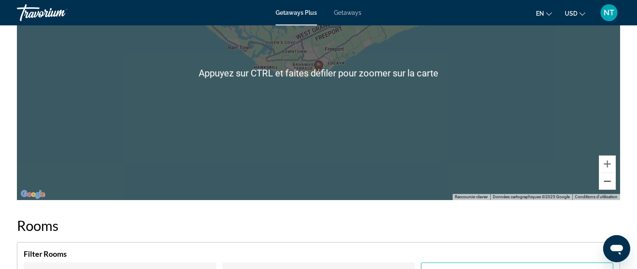
scroll to position [1057, 0]
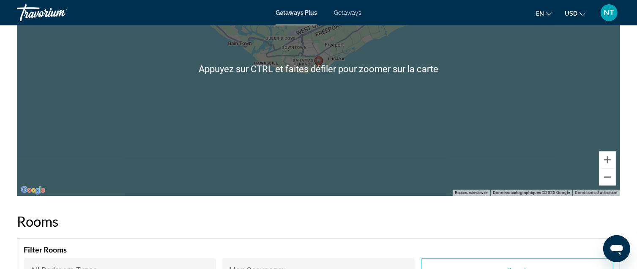
click at [606, 180] on button "Zoom arrière" at bounding box center [607, 177] width 17 height 17
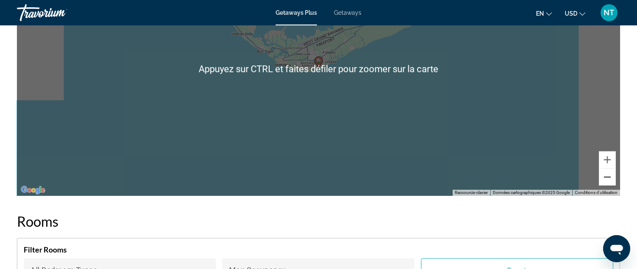
click at [606, 180] on button "Zoom arrière" at bounding box center [607, 177] width 17 height 17
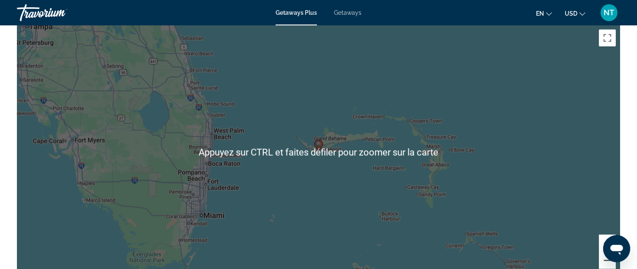
scroll to position [972, 0]
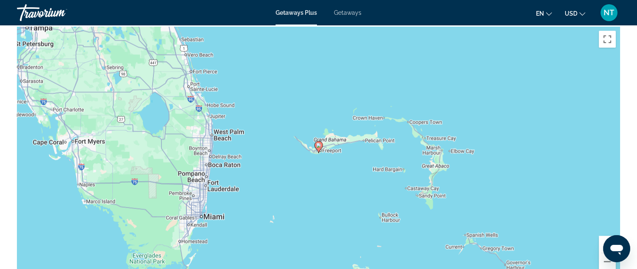
click at [603, 245] on button "Zoom avant" at bounding box center [607, 244] width 17 height 17
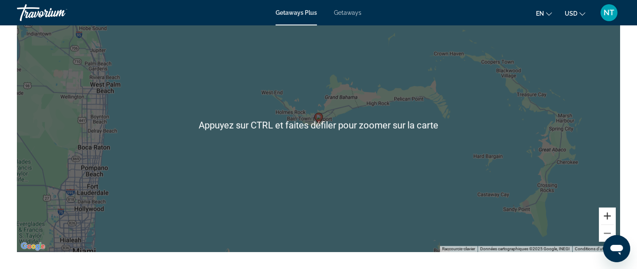
scroll to position [1015, 0]
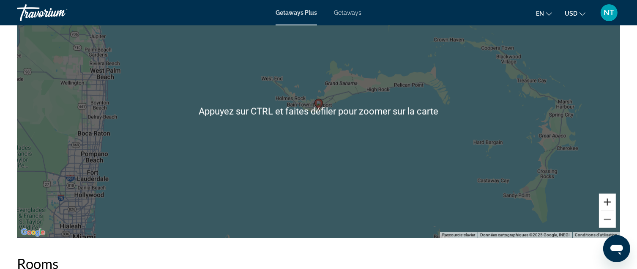
click at [611, 201] on button "Zoom avant" at bounding box center [607, 202] width 17 height 17
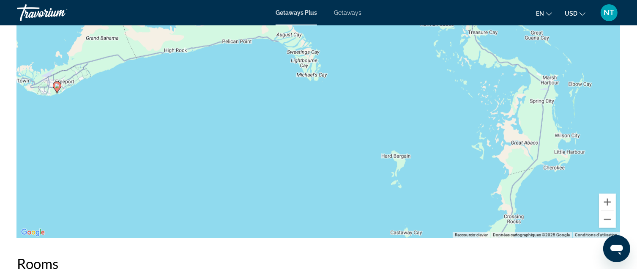
drag, startPoint x: 555, startPoint y: 176, endPoint x: 277, endPoint y: 178, distance: 278.2
click at [277, 177] on div "Pour activer le glissement du marqueur avec le clavier, appuyez sur Alt+Entrée.…" at bounding box center [318, 111] width 603 height 254
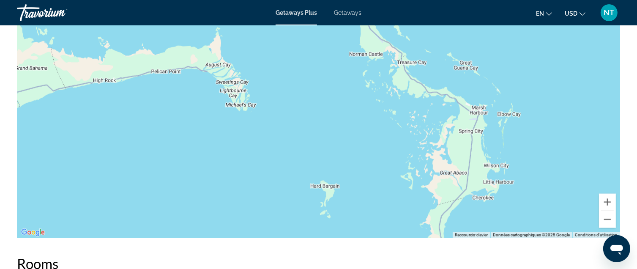
drag, startPoint x: 468, startPoint y: 165, endPoint x: 414, endPoint y: 165, distance: 54.1
click at [414, 165] on div "Pour activer le glissement du marqueur avec le clavier, appuyez sur Alt+Entrée.…" at bounding box center [318, 111] width 603 height 254
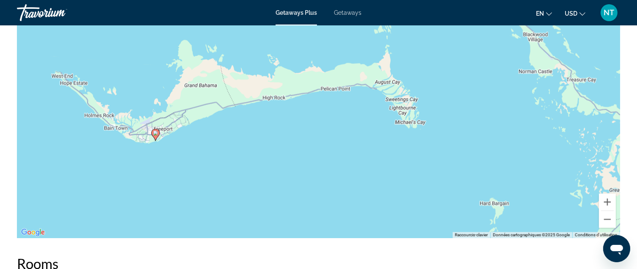
drag, startPoint x: 372, startPoint y: 141, endPoint x: 578, endPoint y: 162, distance: 207.4
click at [578, 162] on div "Pour activer le glissement du marqueur avec le clavier, appuyez sur Alt+Entrée.…" at bounding box center [318, 111] width 603 height 254
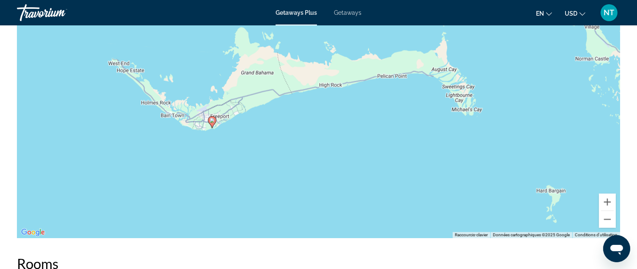
drag, startPoint x: 229, startPoint y: 149, endPoint x: 249, endPoint y: 135, distance: 25.2
click at [249, 135] on div "Pour activer le glissement du marqueur avec le clavier, appuyez sur Alt+Entrée.…" at bounding box center [318, 111] width 603 height 254
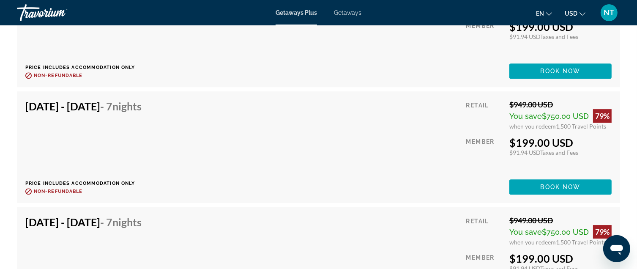
scroll to position [2579, 0]
